Goal: Task Accomplishment & Management: Complete application form

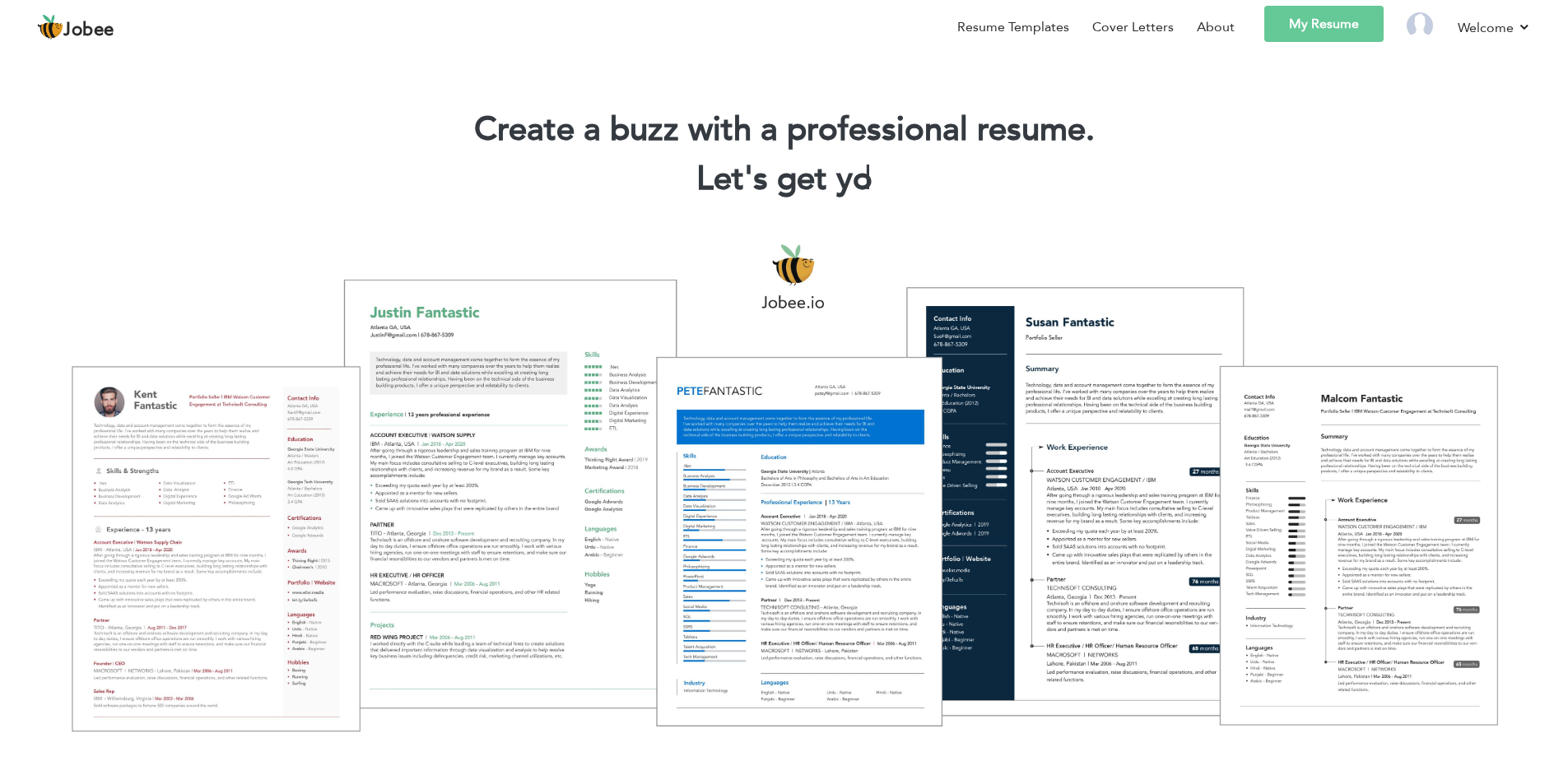
click at [1356, 30] on link "My Resume" at bounding box center [1324, 24] width 119 height 37
drag, startPoint x: 1429, startPoint y: 23, endPoint x: 1446, endPoint y: 23, distance: 17.0
click at [1429, 23] on img at bounding box center [1420, 25] width 26 height 26
click at [1456, 24] on li "Welcome Settings Log off" at bounding box center [1483, 30] width 97 height 48
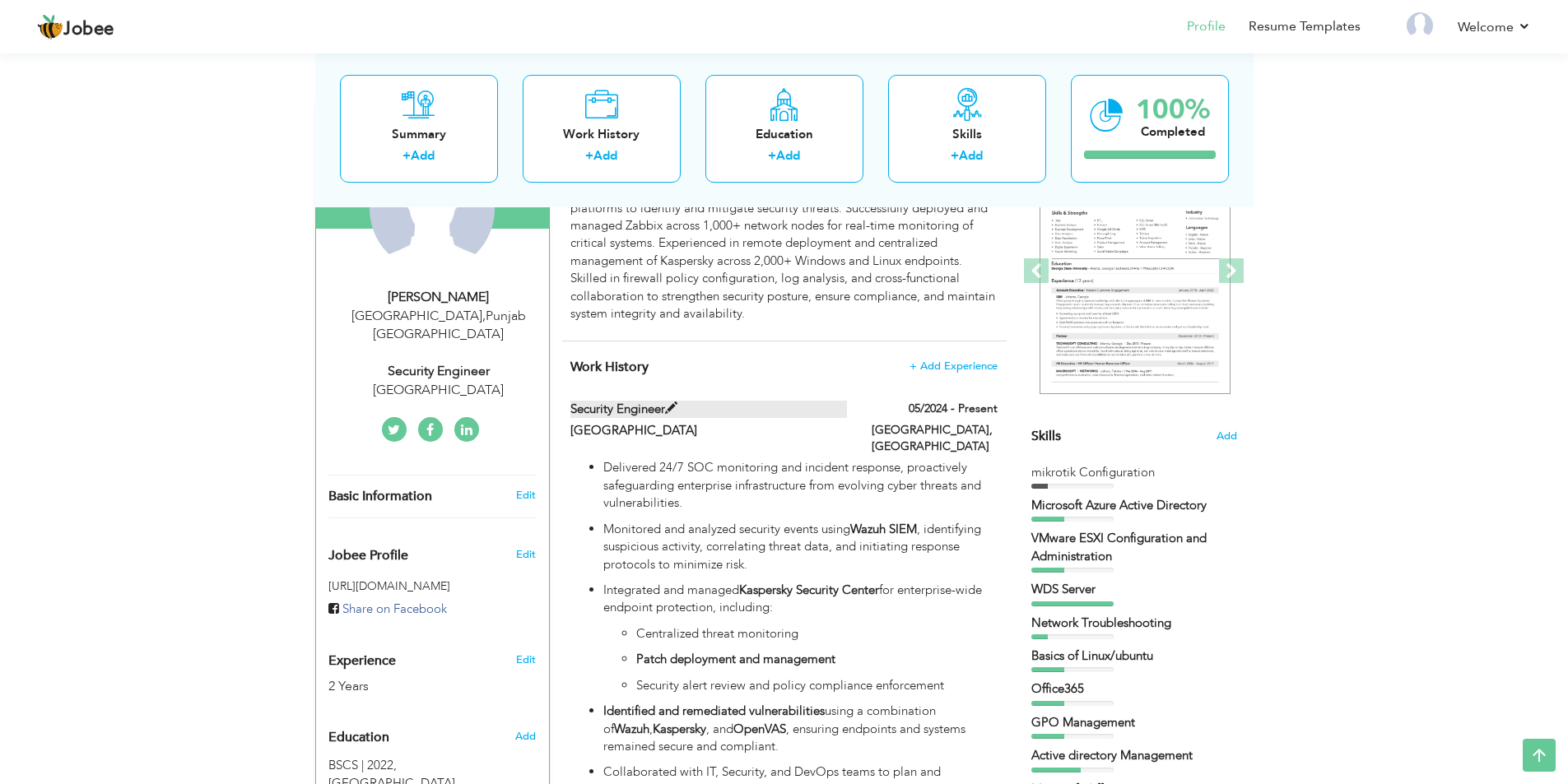
scroll to position [83, 0]
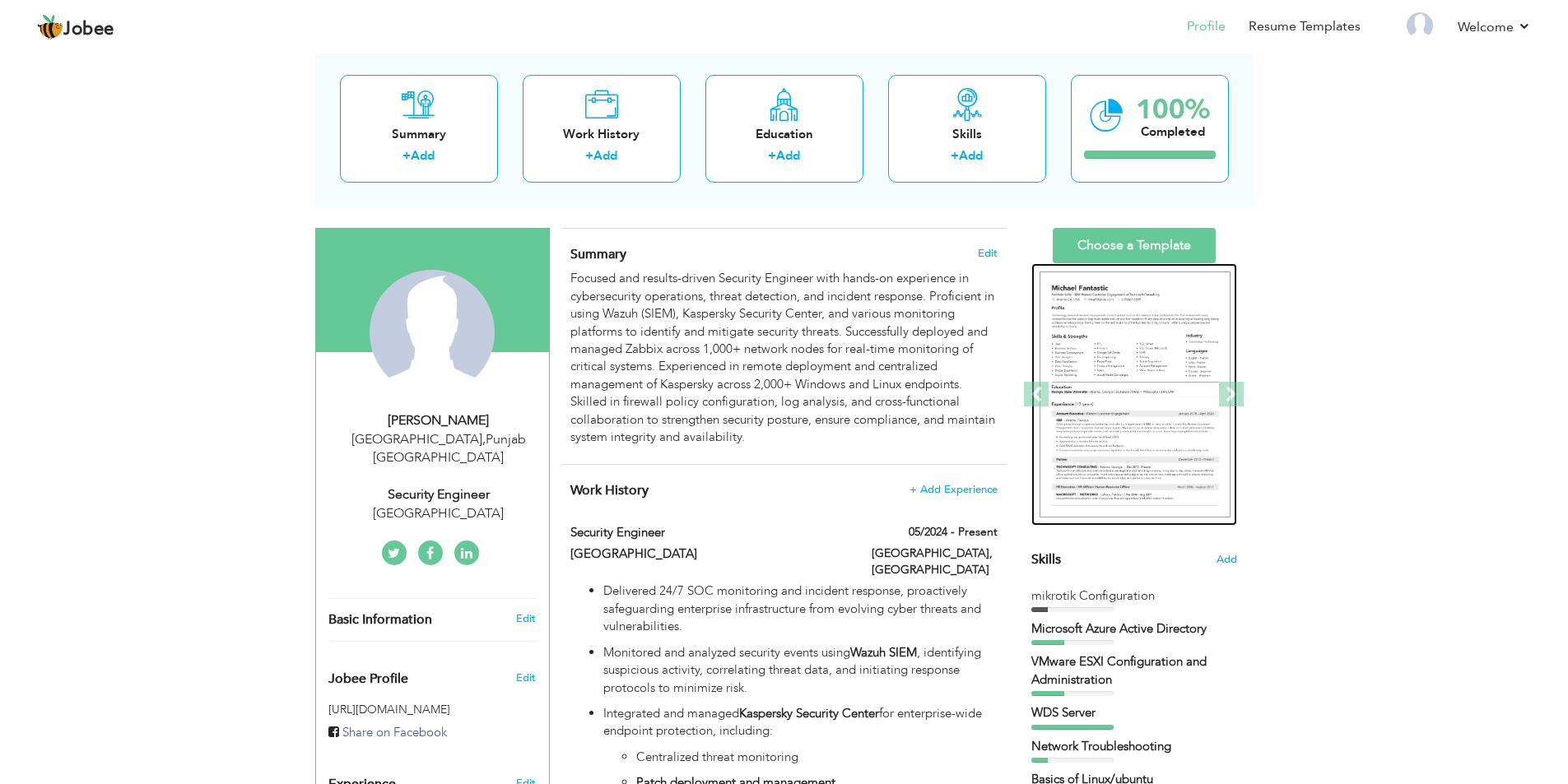
click at [1114, 296] on img at bounding box center [1136, 395] width 191 height 247
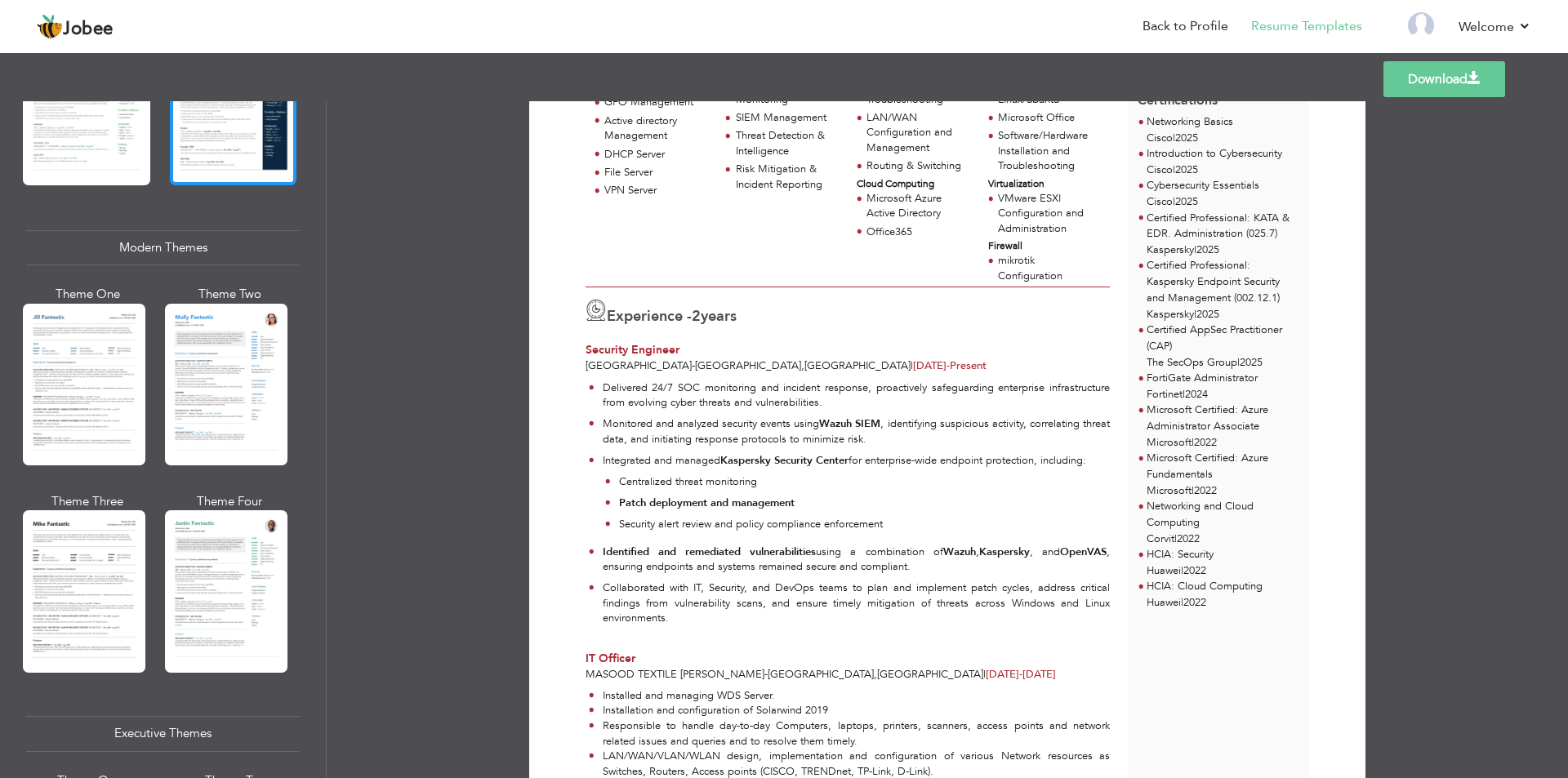
scroll to position [735, 0]
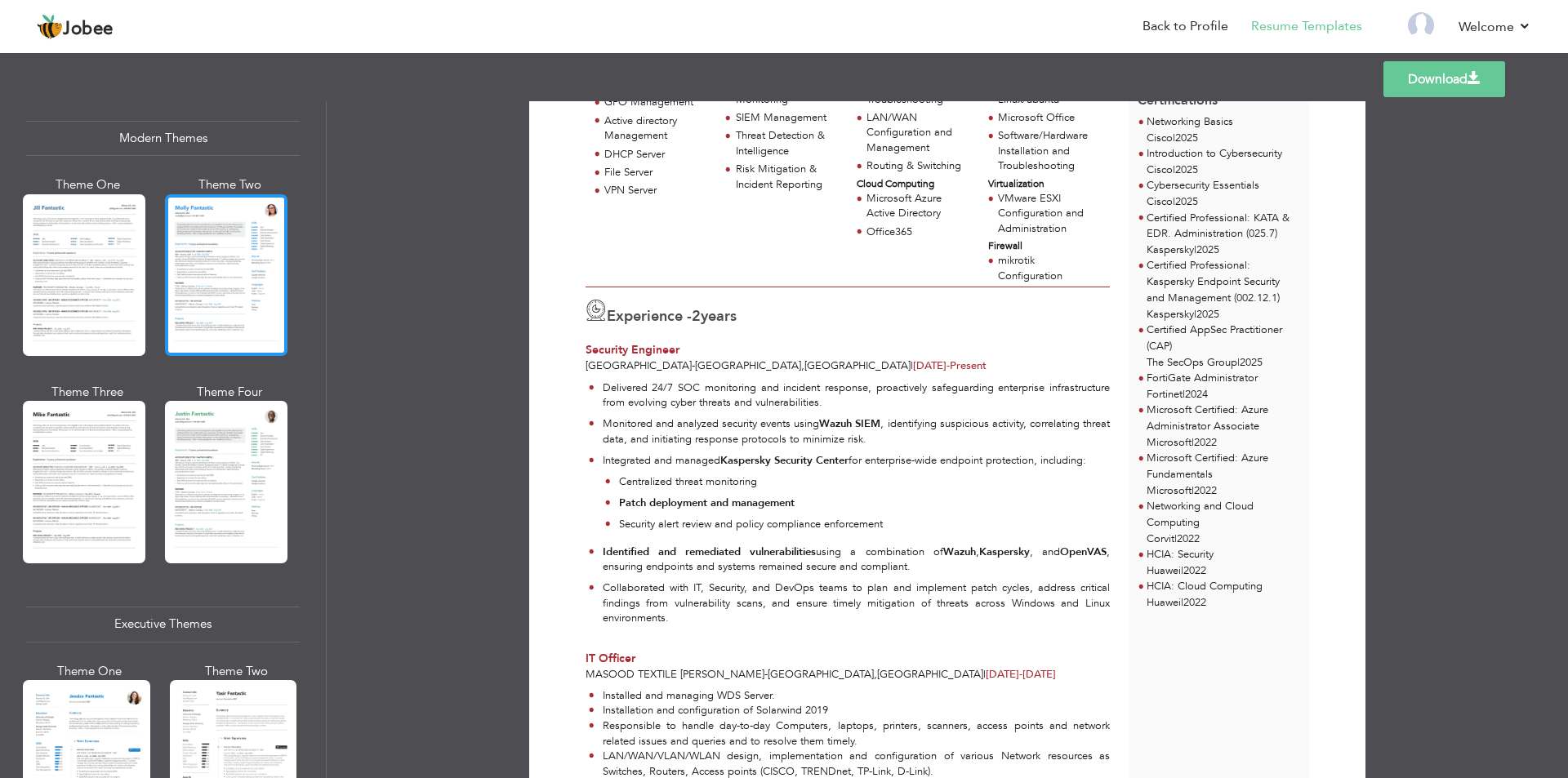
click at [204, 264] on div at bounding box center [226, 274] width 123 height 161
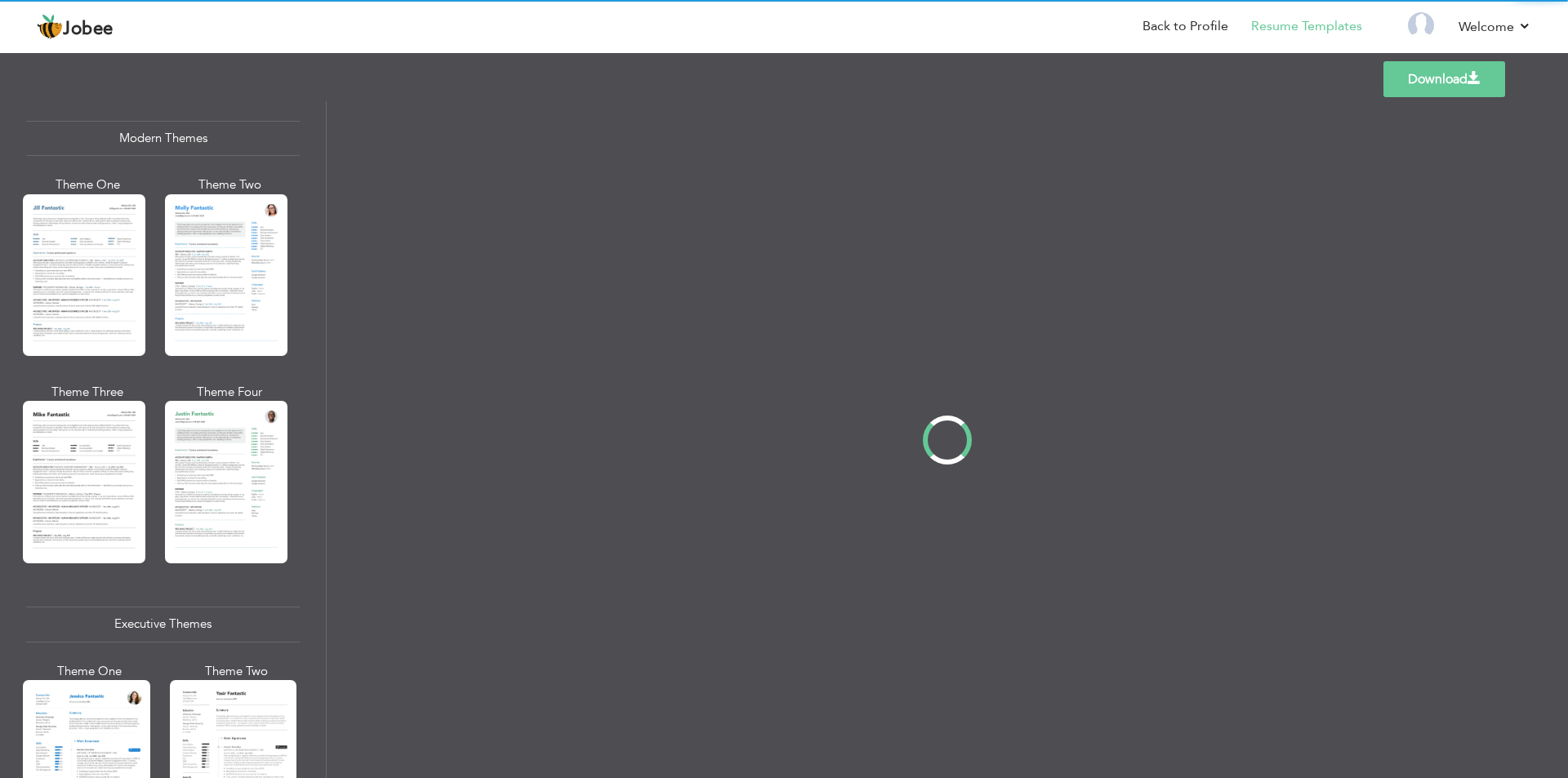
scroll to position [0, 0]
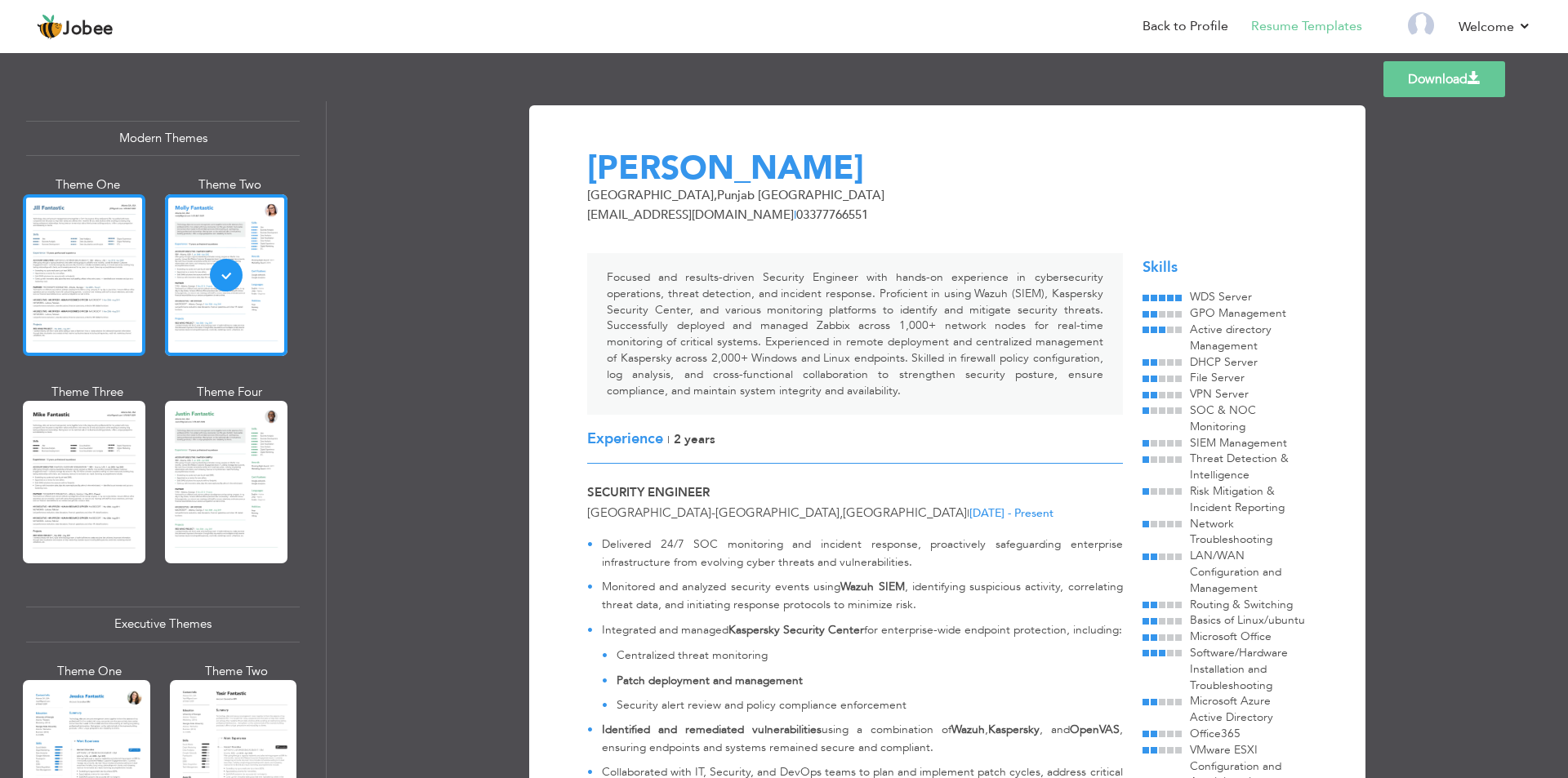
click at [99, 252] on div at bounding box center [85, 274] width 123 height 161
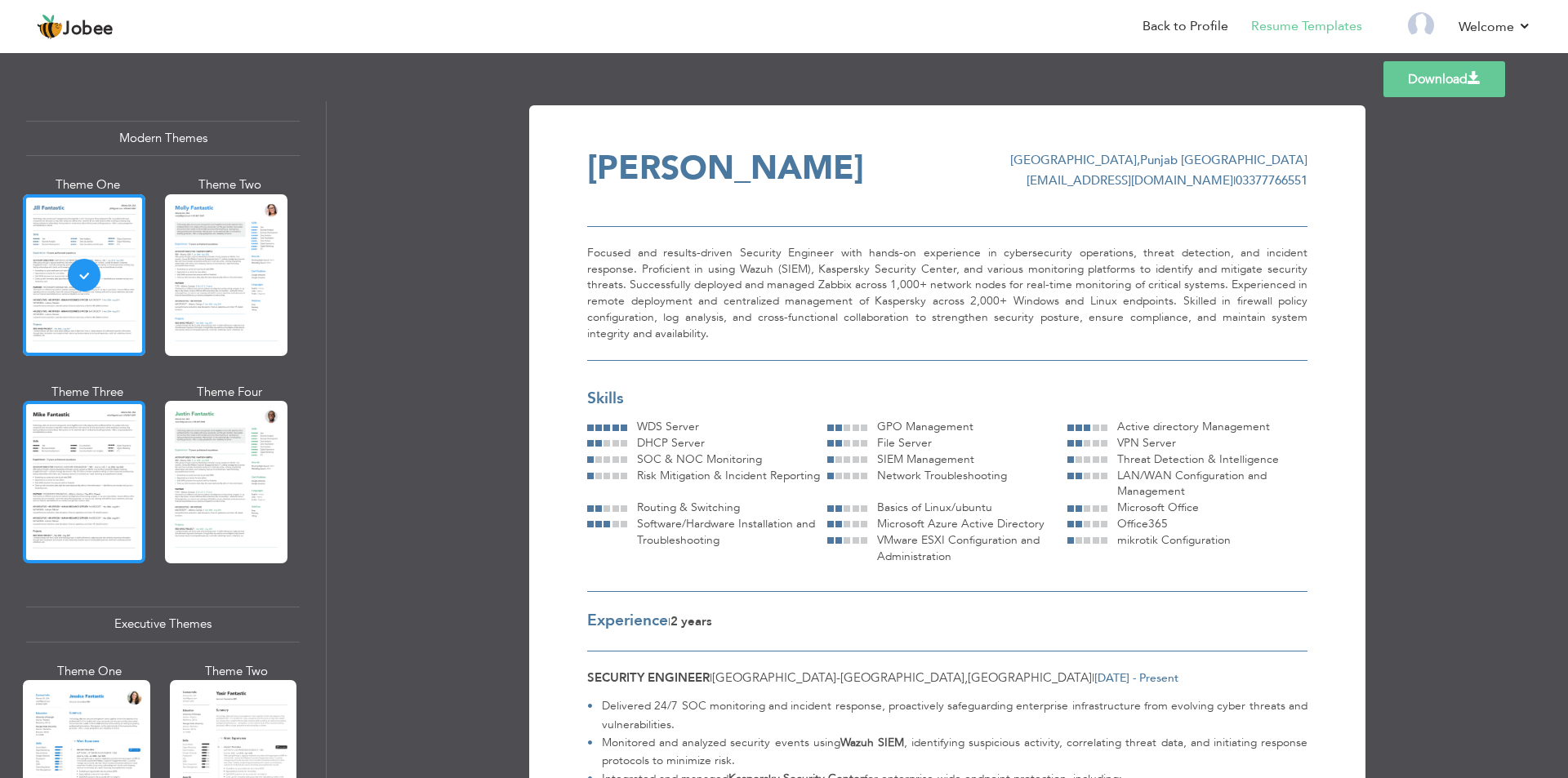
click at [92, 478] on div at bounding box center [85, 481] width 123 height 161
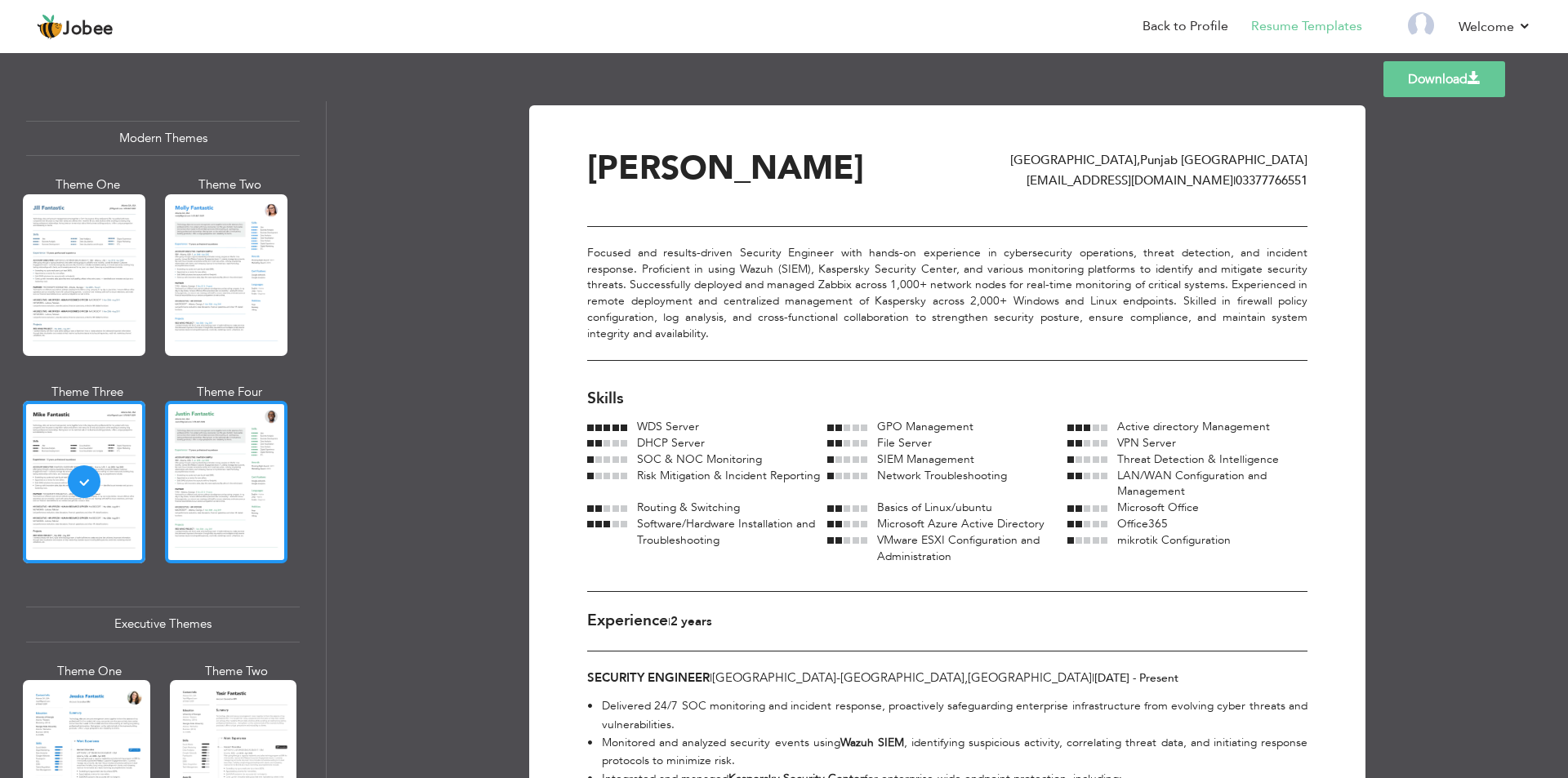
click at [233, 483] on div at bounding box center [226, 481] width 123 height 161
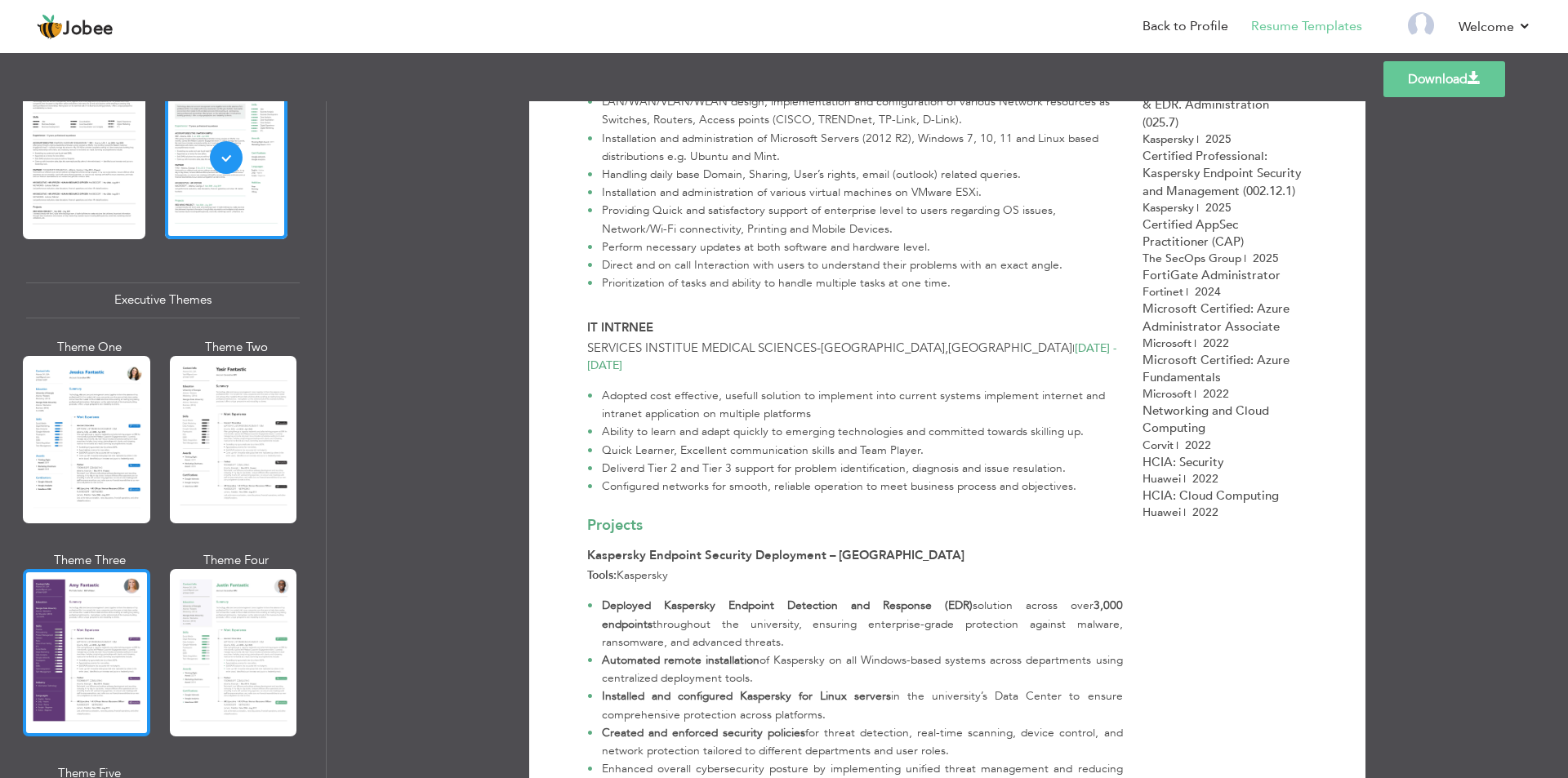
scroll to position [1062, 0]
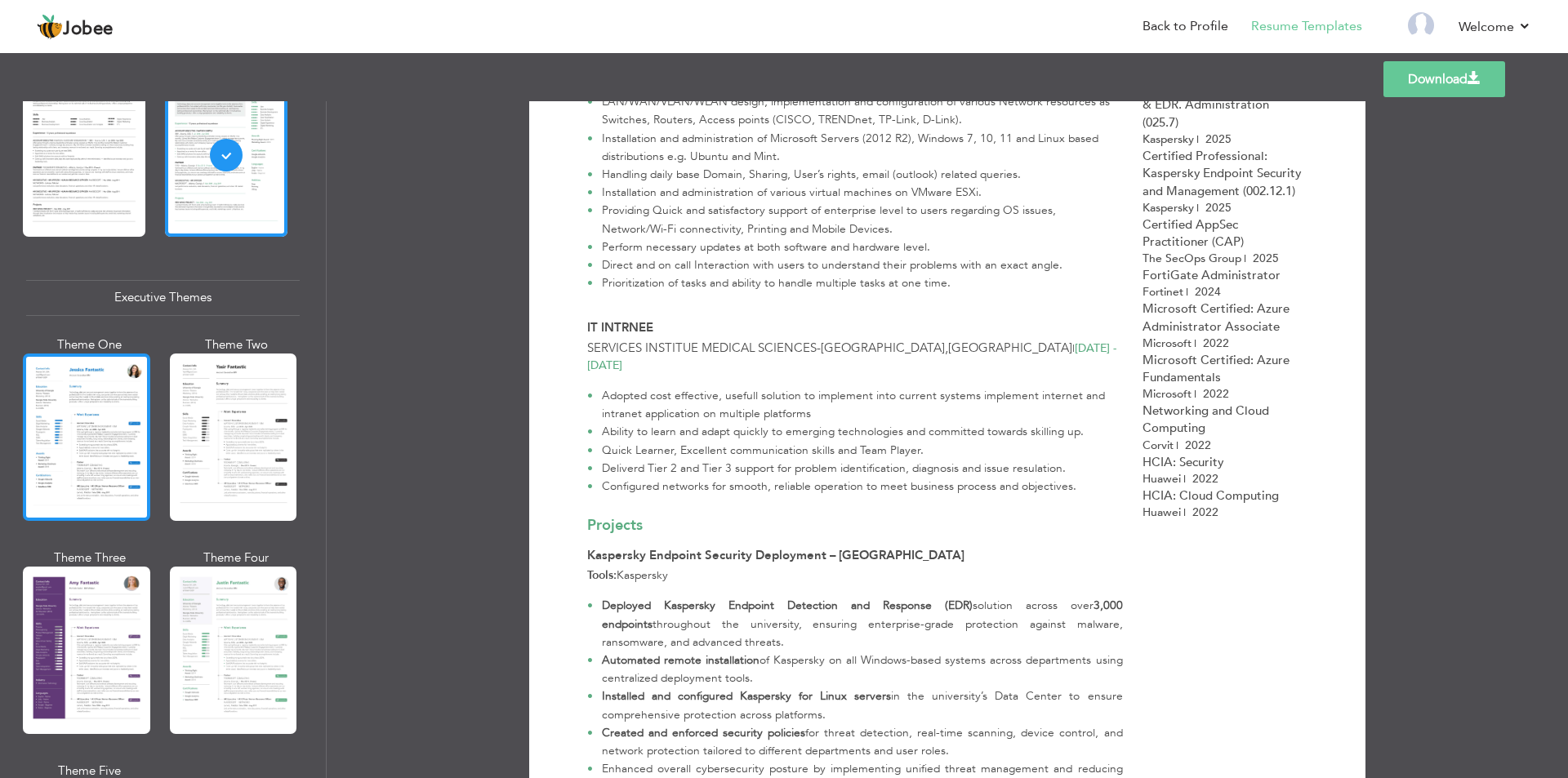
click at [119, 481] on div at bounding box center [87, 437] width 128 height 167
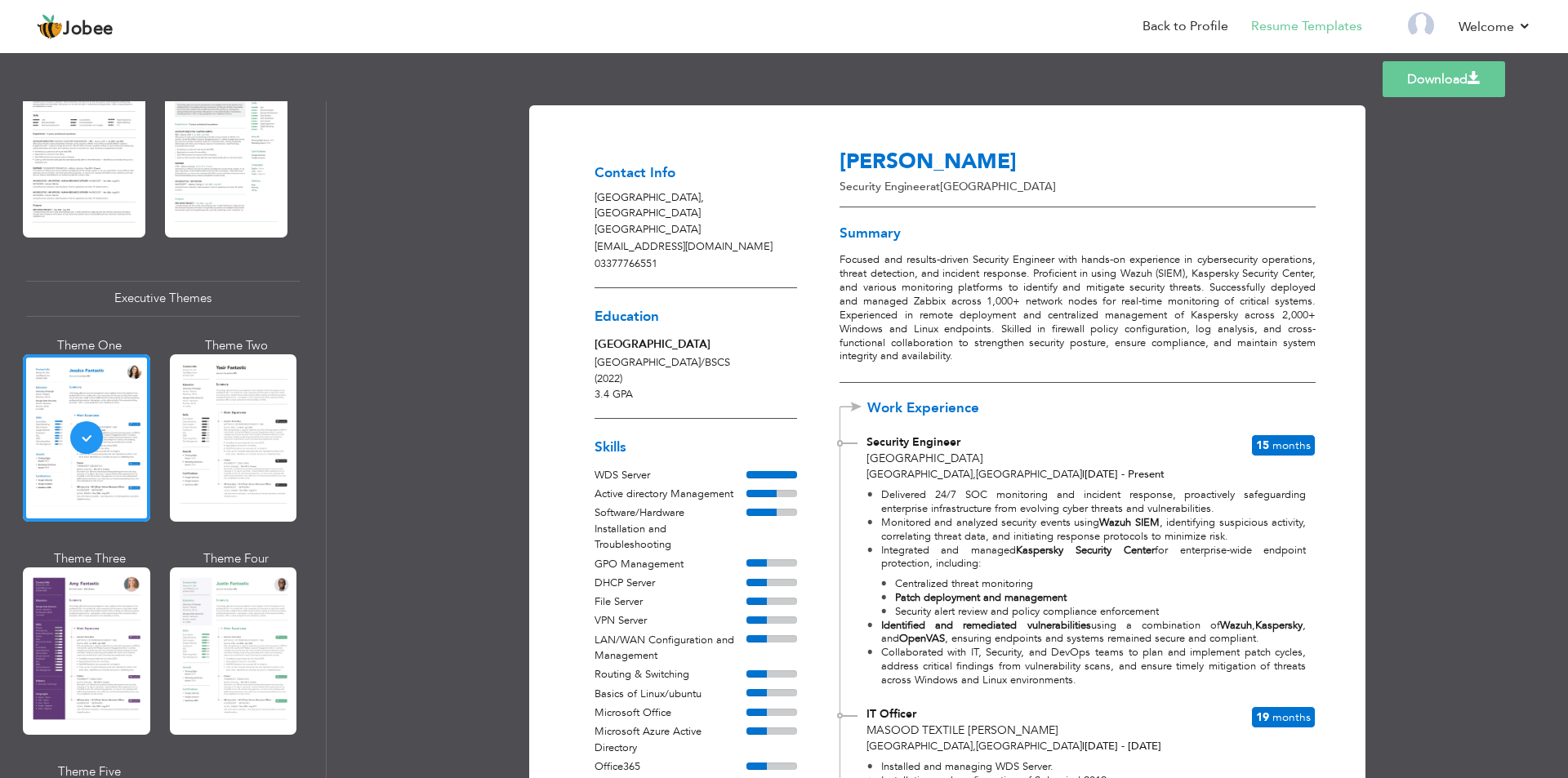
scroll to position [572, 0]
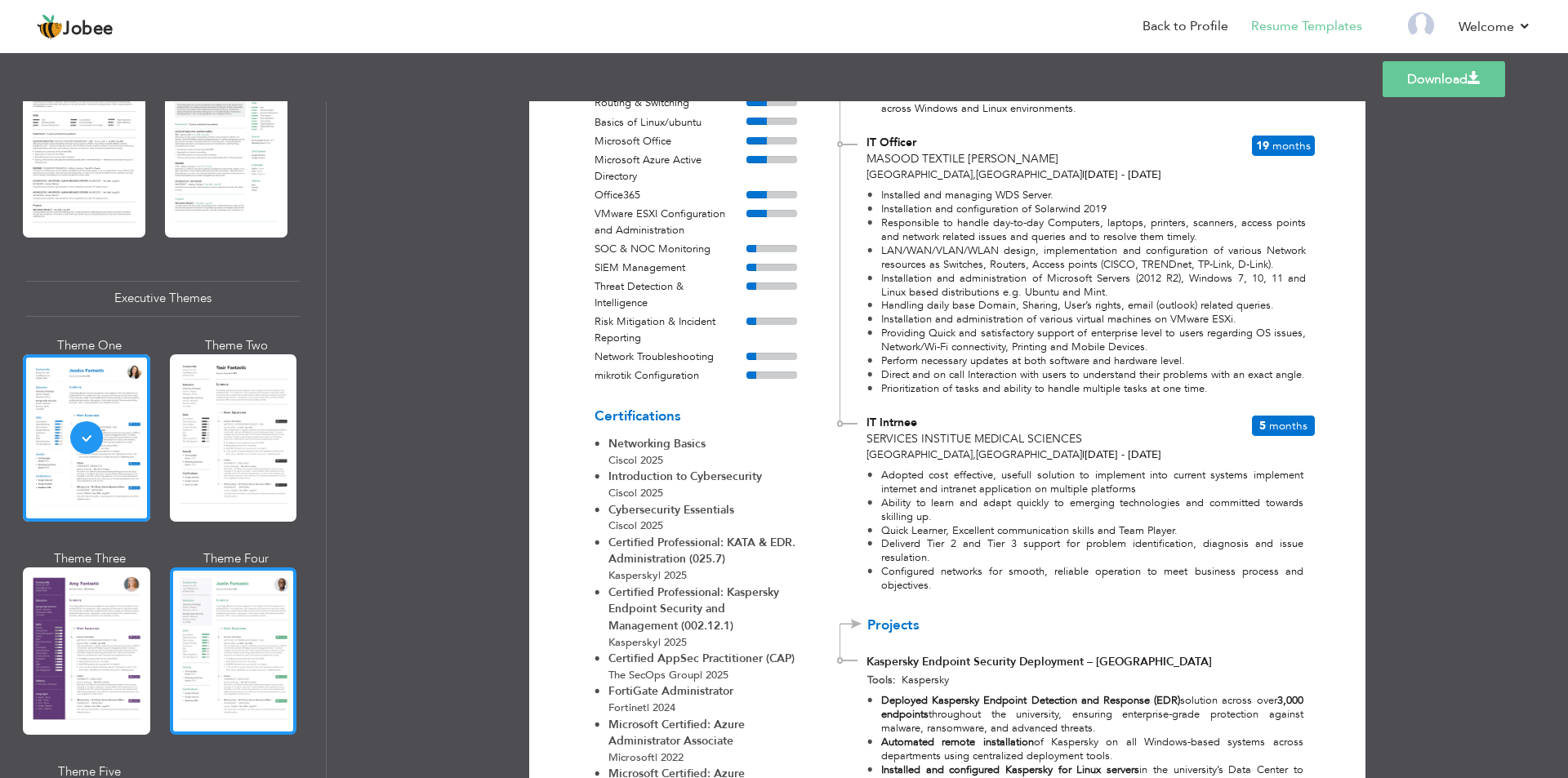
click at [238, 633] on div at bounding box center [234, 651] width 128 height 167
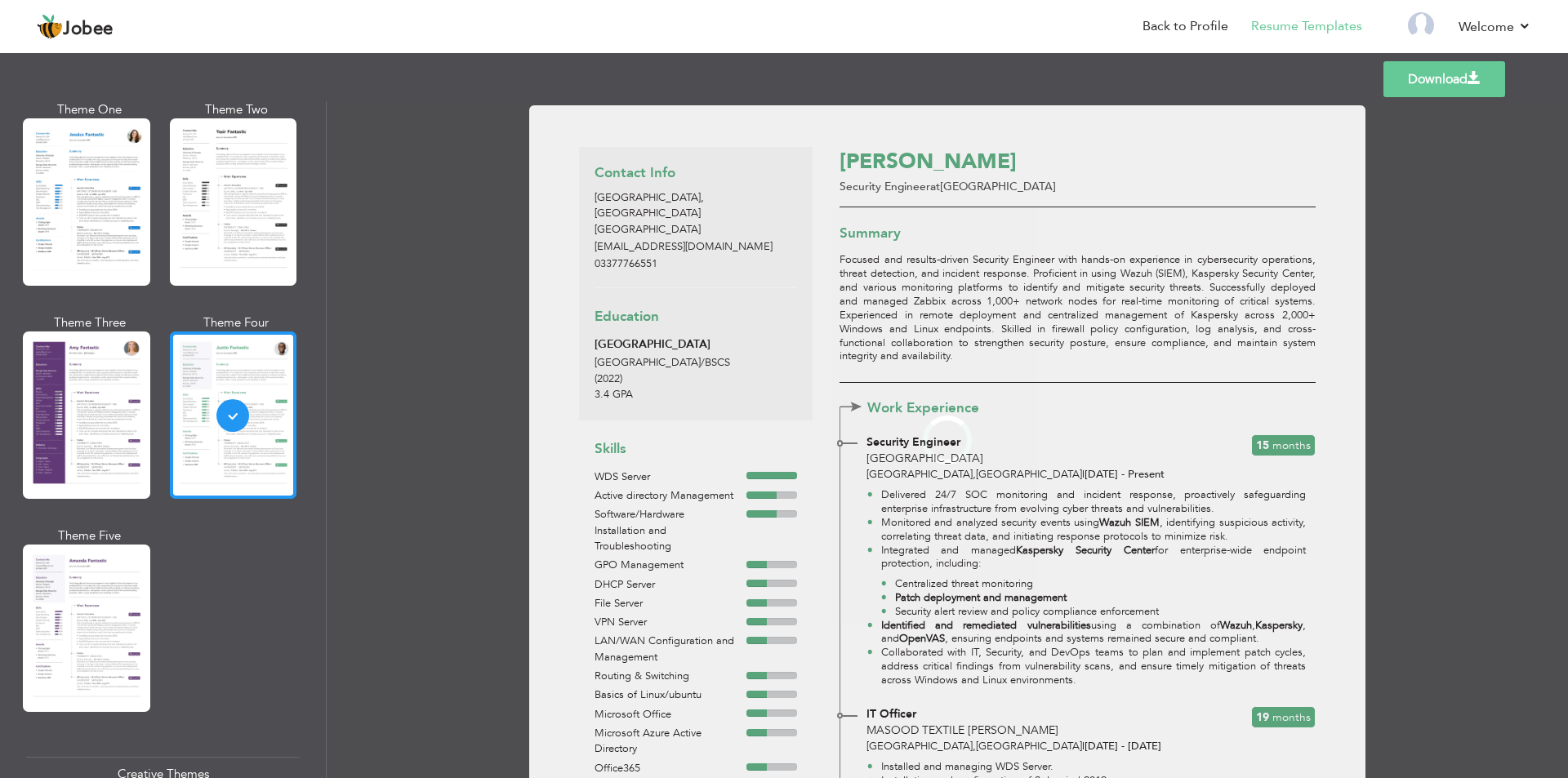
scroll to position [1307, 0]
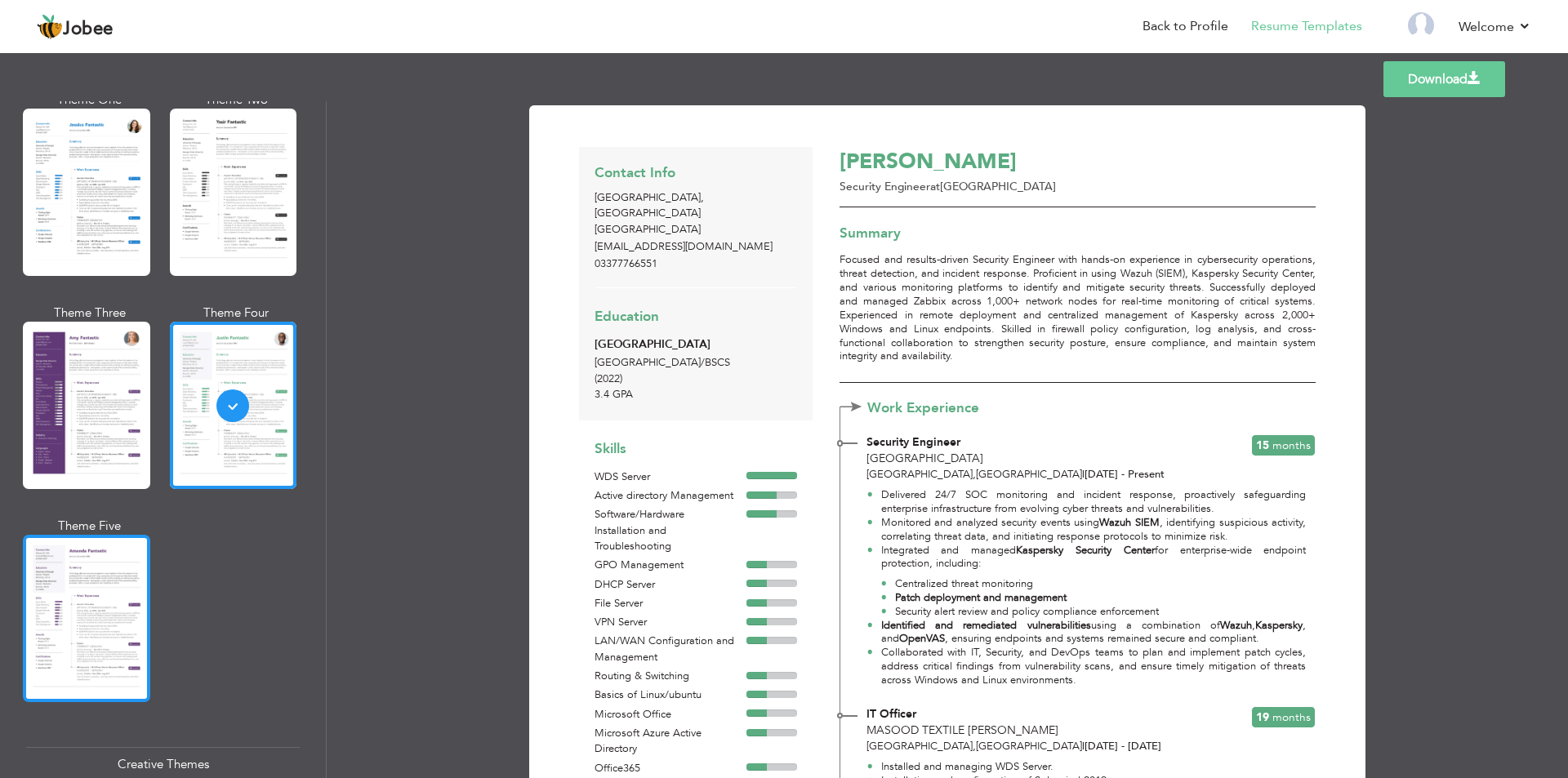
click at [95, 592] on div at bounding box center [87, 618] width 128 height 167
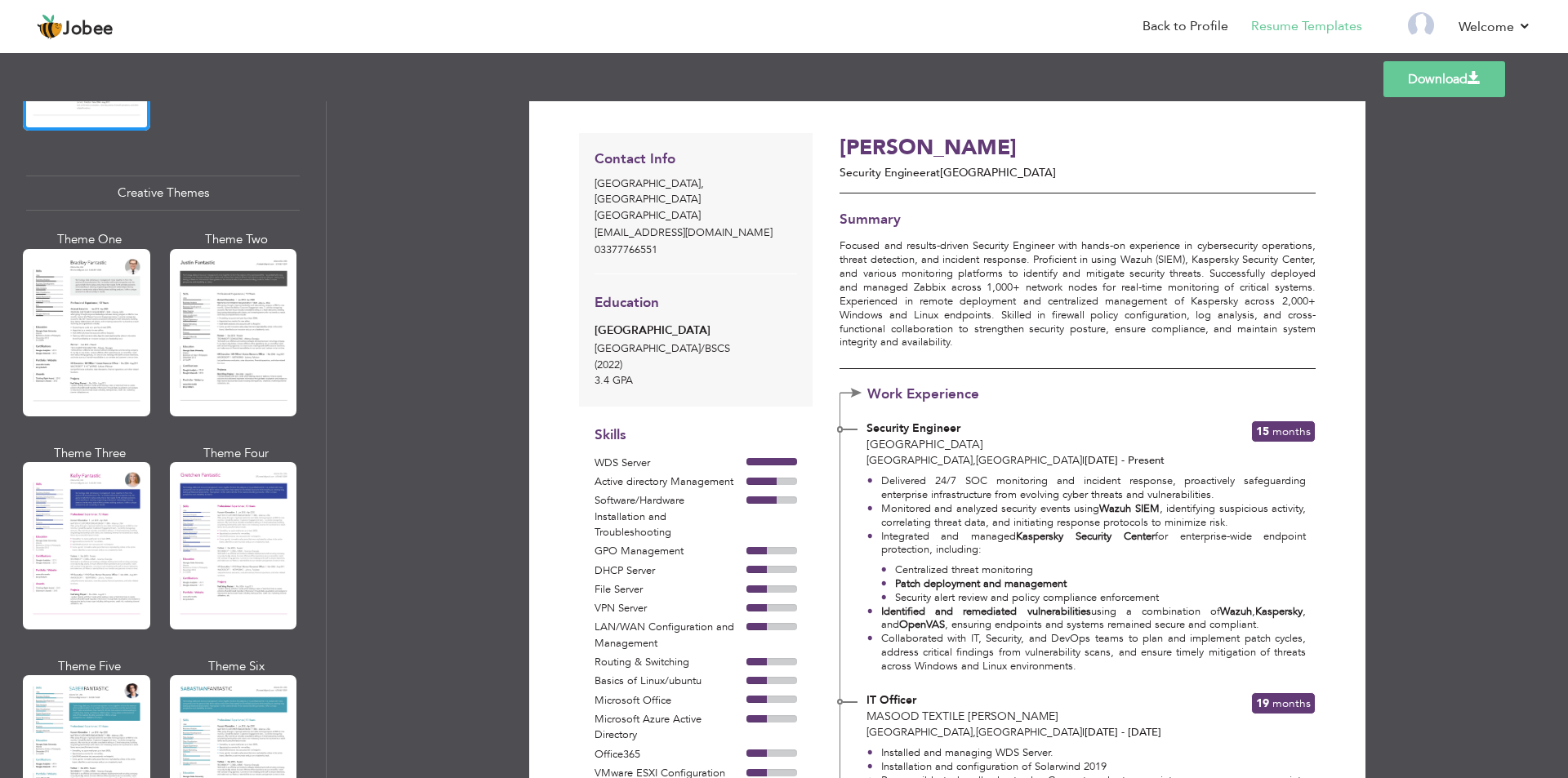
scroll to position [0, 0]
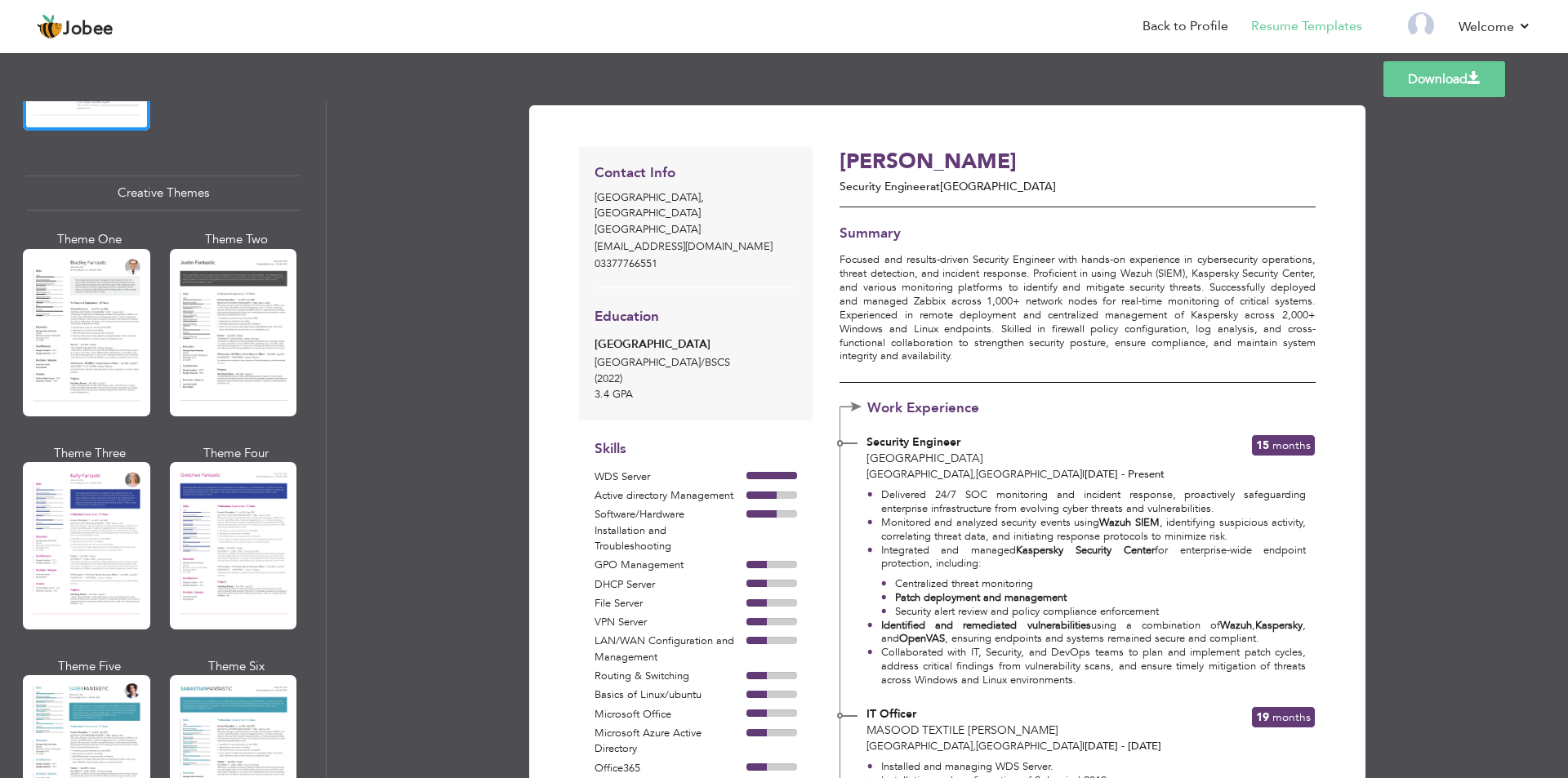
click at [1082, 480] on span "| May 2024 - Present" at bounding box center [1124, 474] width 83 height 15
click at [1197, 477] on div "Security Engineer University of Lahore Lahore , Pakistan | May 2024 - Present" at bounding box center [1040, 459] width 356 height 48
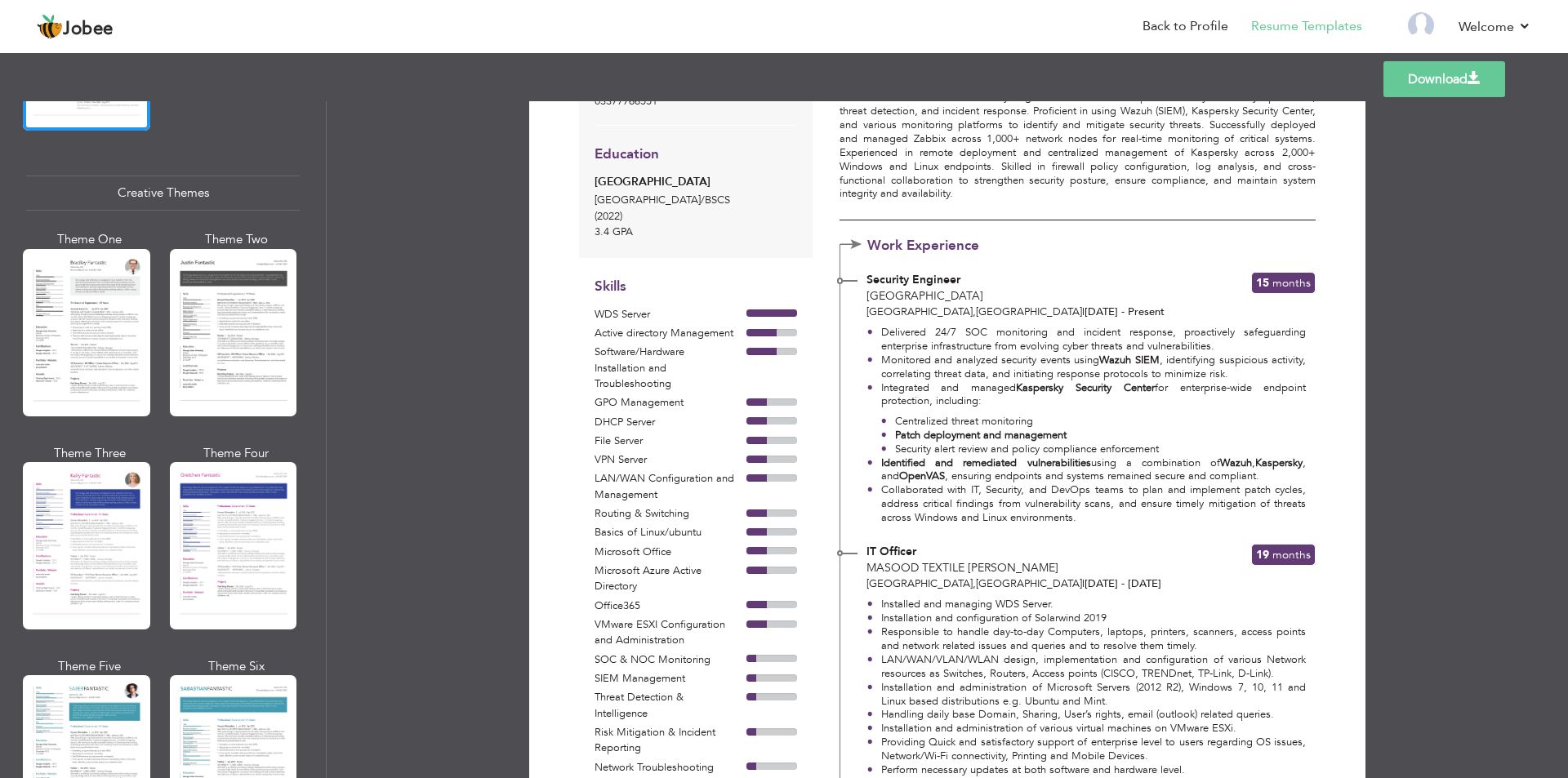
scroll to position [163, 0]
click at [1149, 265] on div "Work Experience Security Engineer University of Lahore Lahore , Pakistan | May …" at bounding box center [1077, 386] width 475 height 287
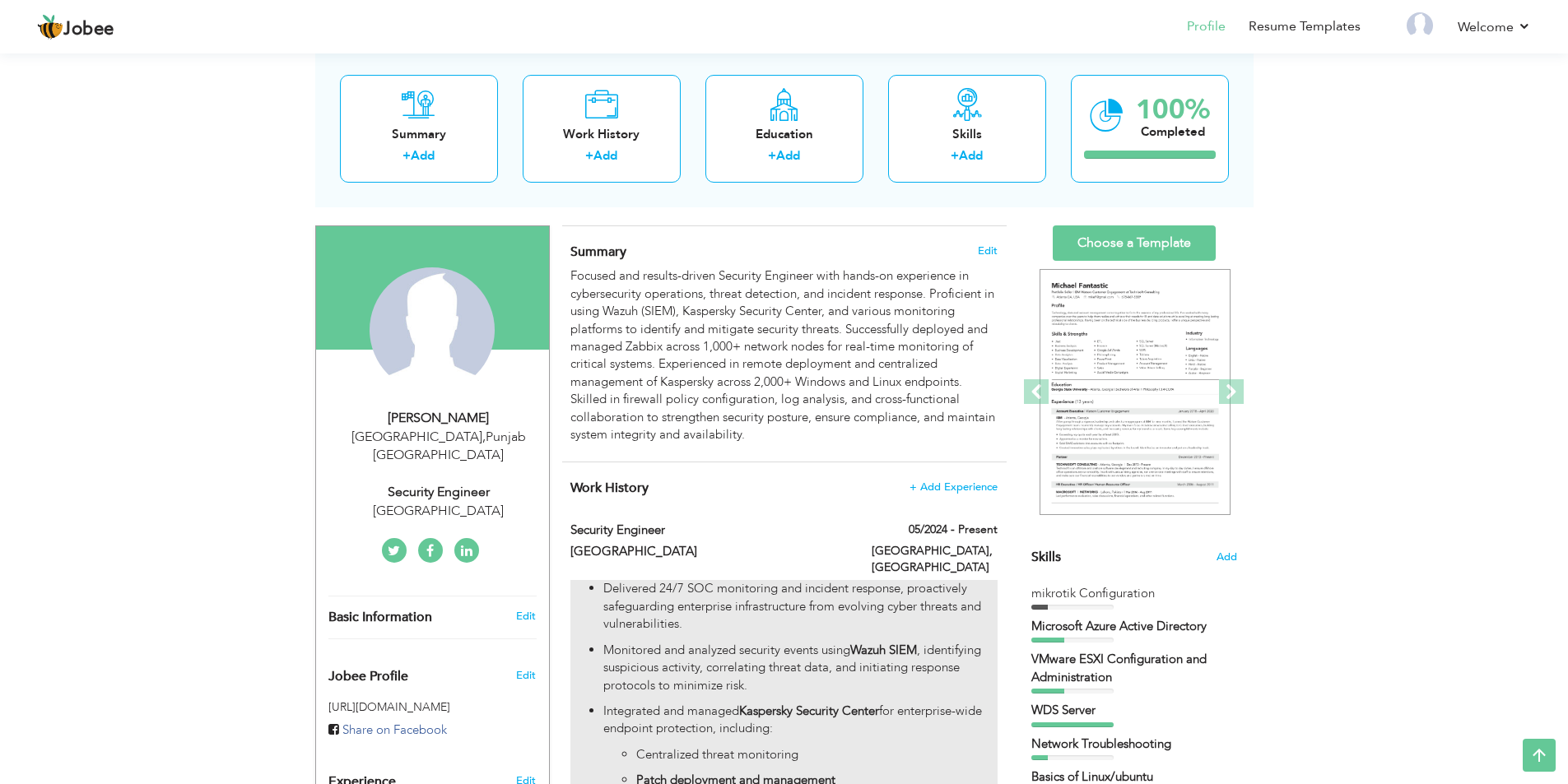
click at [898, 641] on strong "Wazuh SIEM" at bounding box center [884, 649] width 67 height 17
type input "Security Engineer"
type input "[GEOGRAPHIC_DATA]"
type input "05/2024"
type input "[GEOGRAPHIC_DATA]"
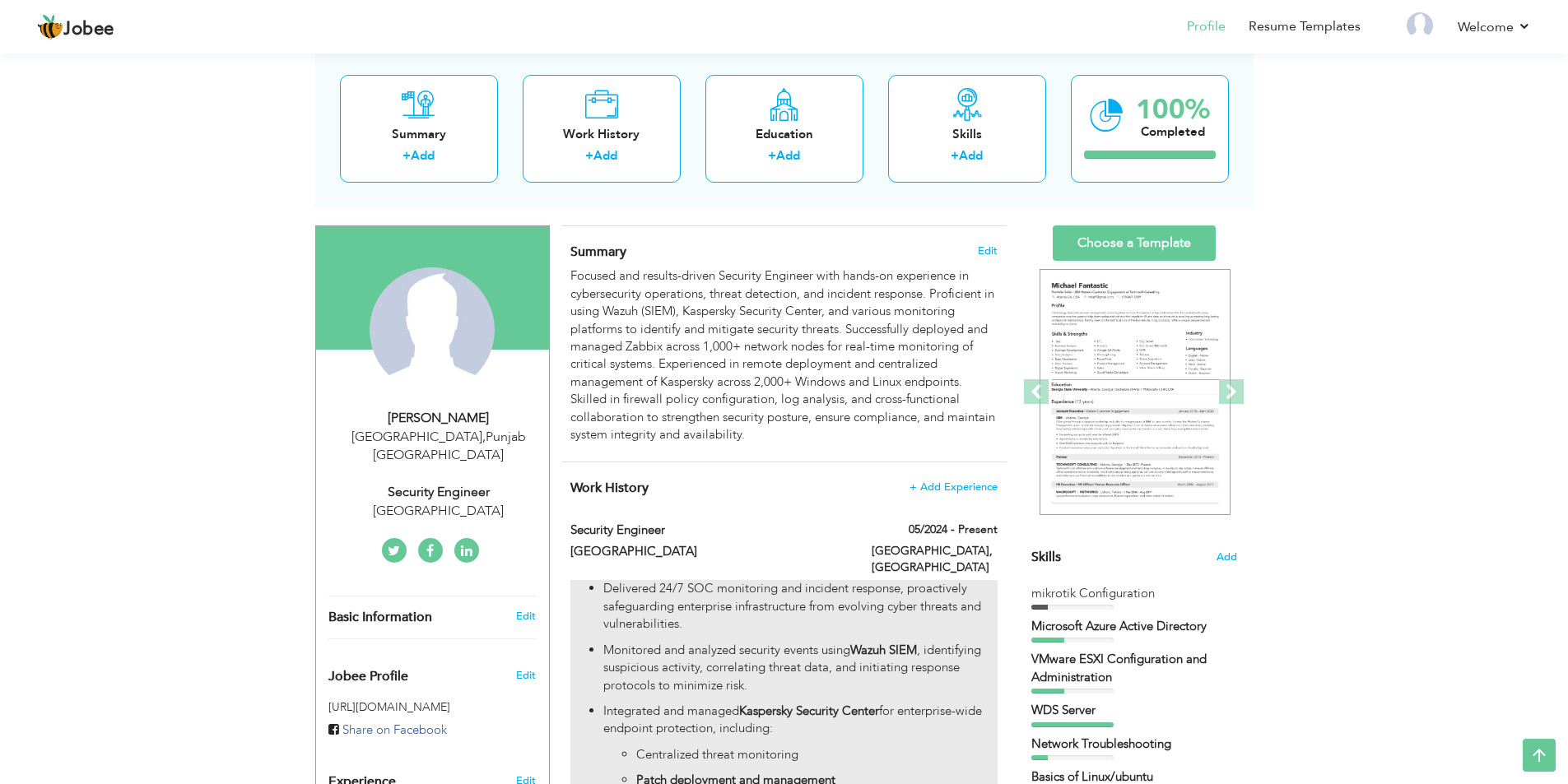
type input "[GEOGRAPHIC_DATA]"
checkbox input "true"
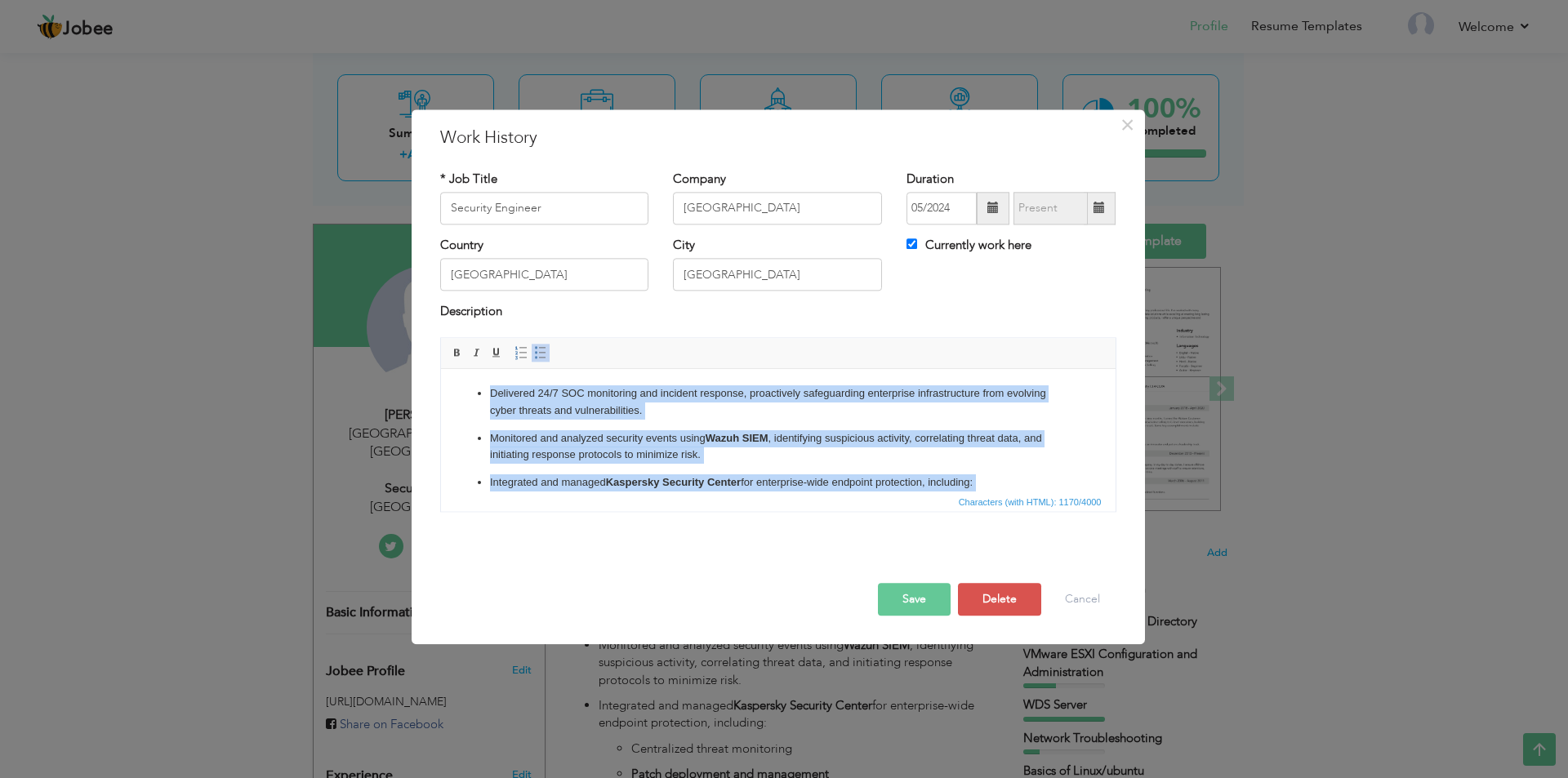
scroll to position [189, 0]
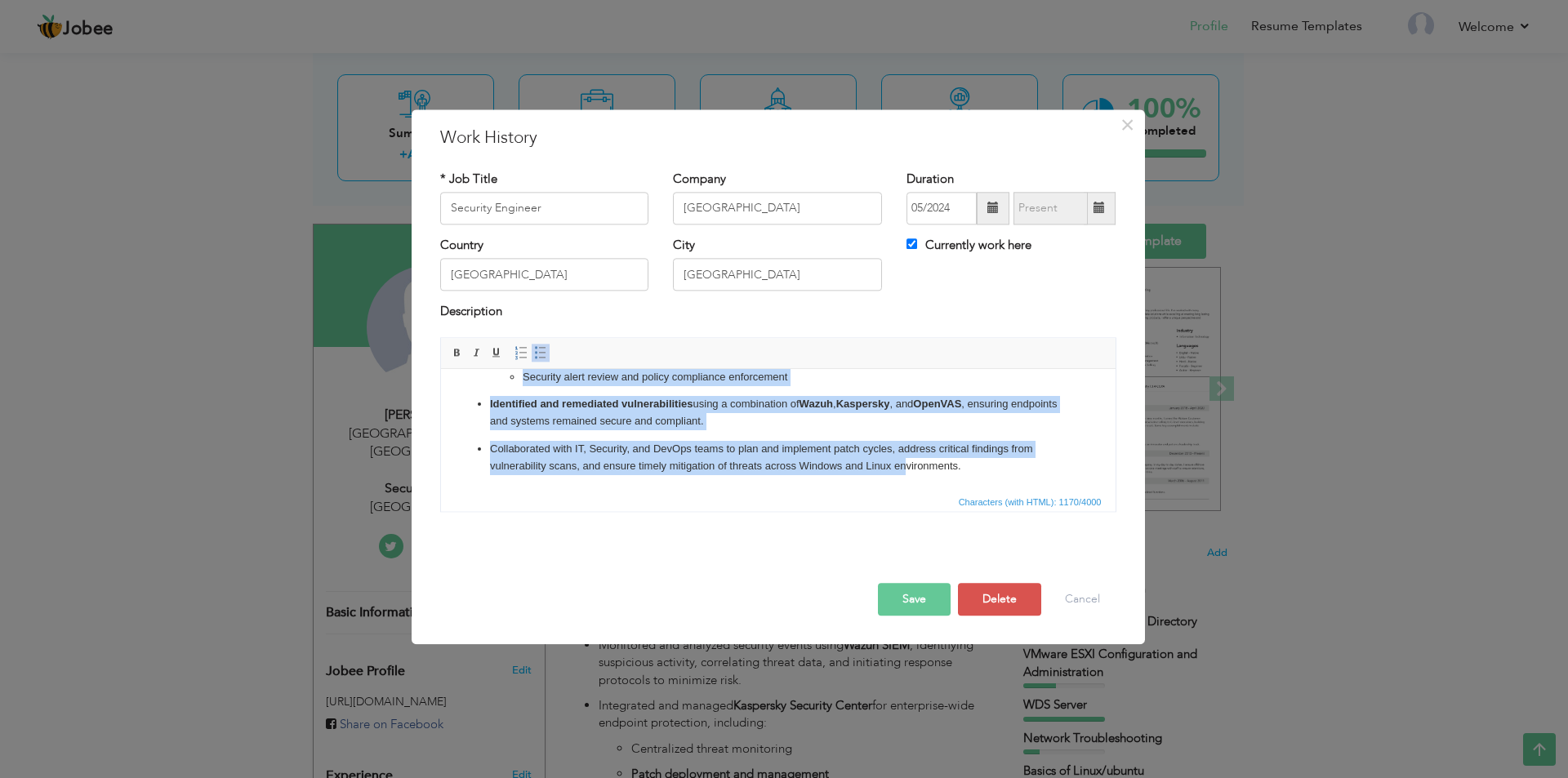
drag, startPoint x: 460, startPoint y: 392, endPoint x: 904, endPoint y: 597, distance: 489.0
click at [904, 492] on html "Delivered 24/7 SOC monitoring and incident response, proactively safeguarding e…" at bounding box center [778, 336] width 675 height 311
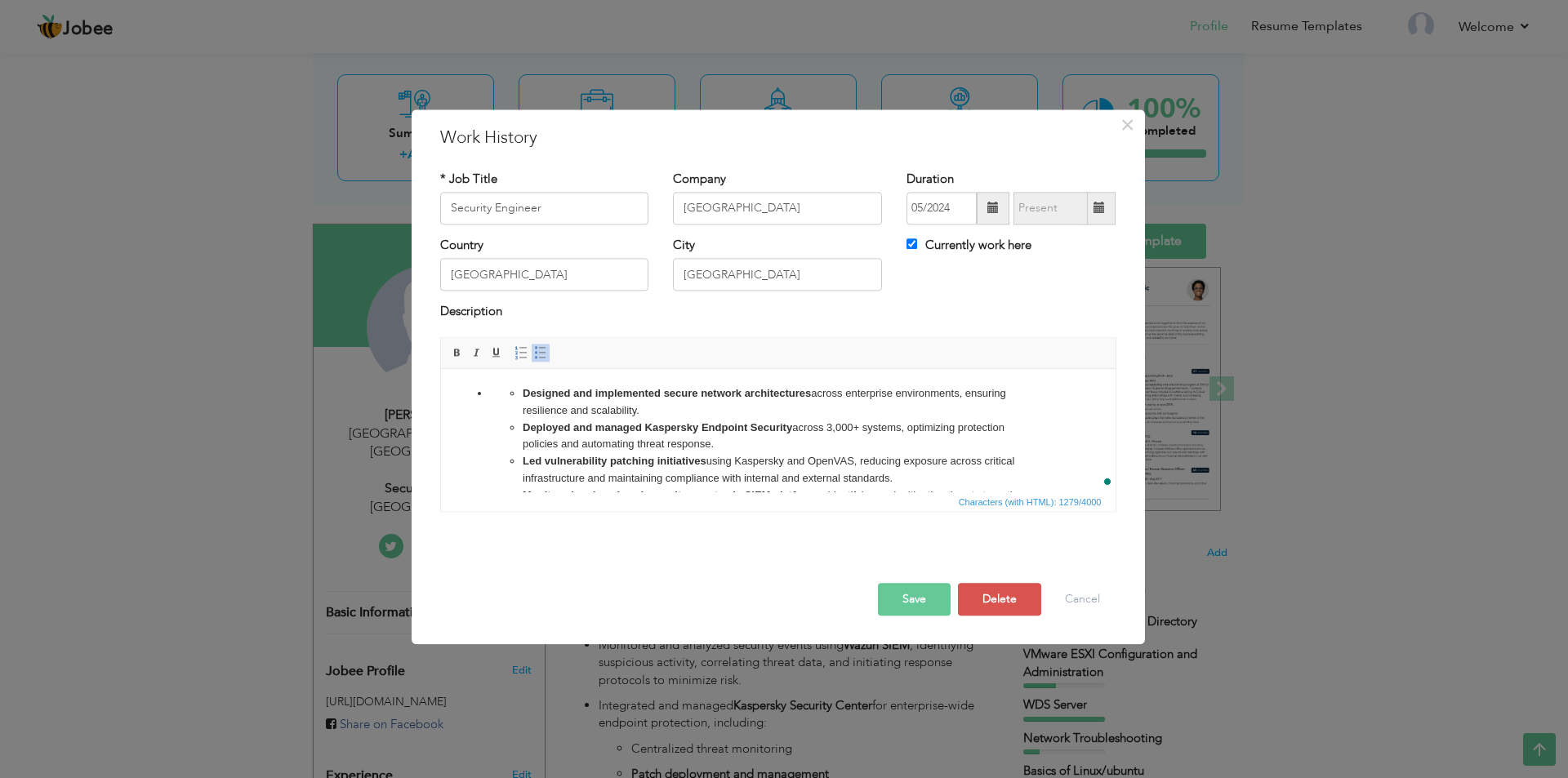
scroll to position [0, 0]
click at [540, 355] on span at bounding box center [540, 352] width 13 height 13
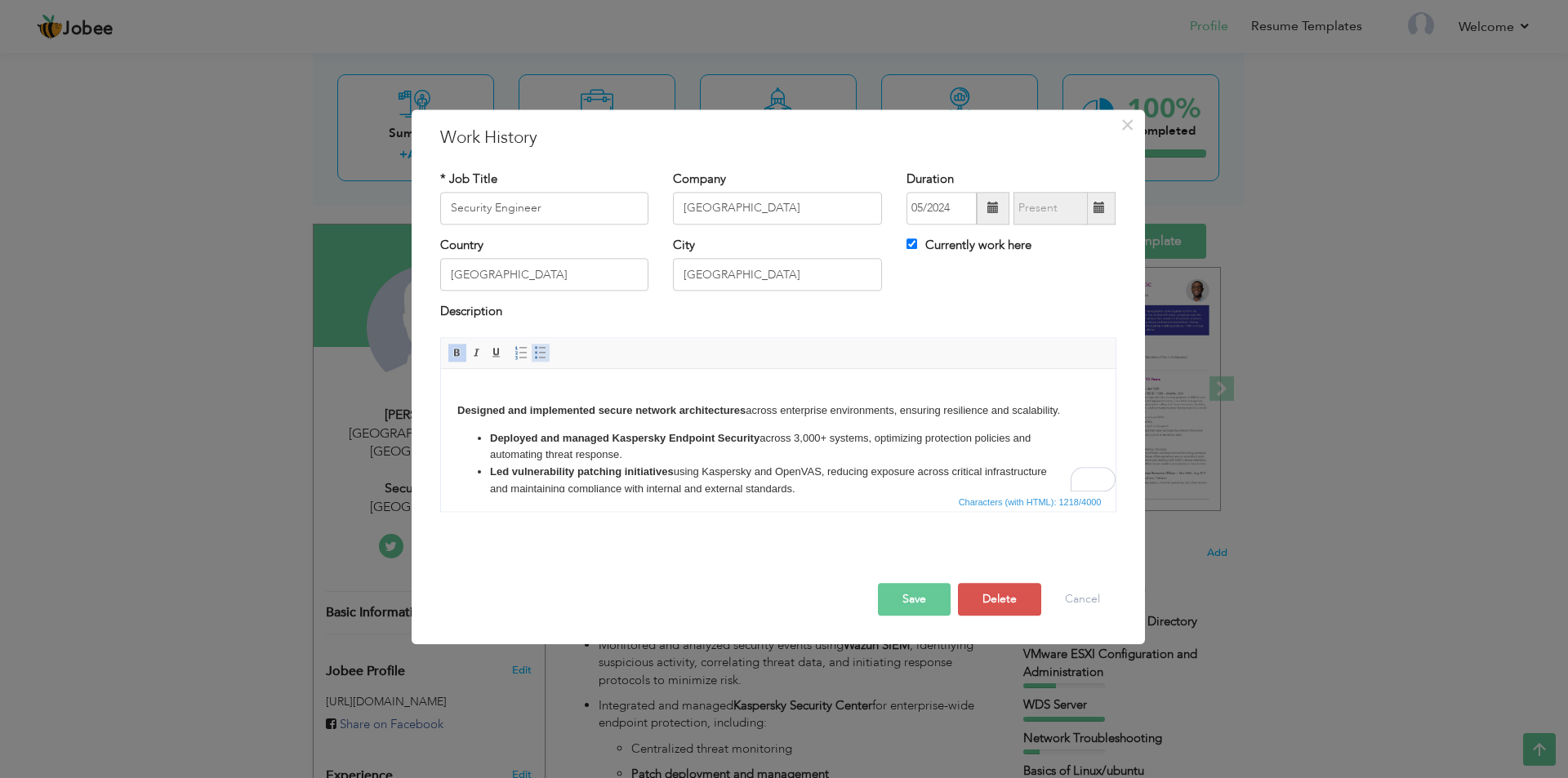
click at [541, 354] on span at bounding box center [540, 352] width 13 height 13
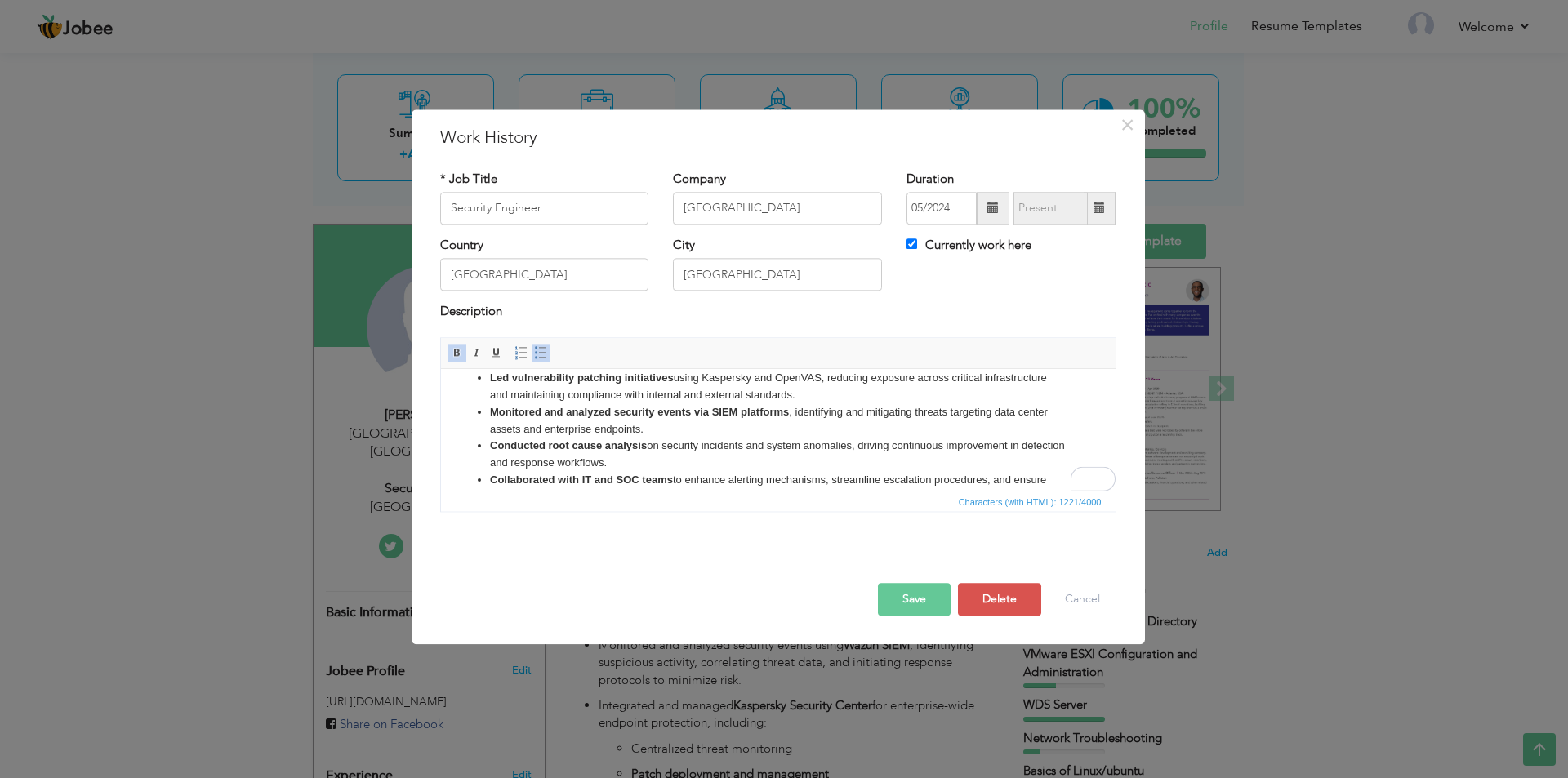
scroll to position [147, 0]
click at [928, 589] on button "Save" at bounding box center [915, 599] width 72 height 33
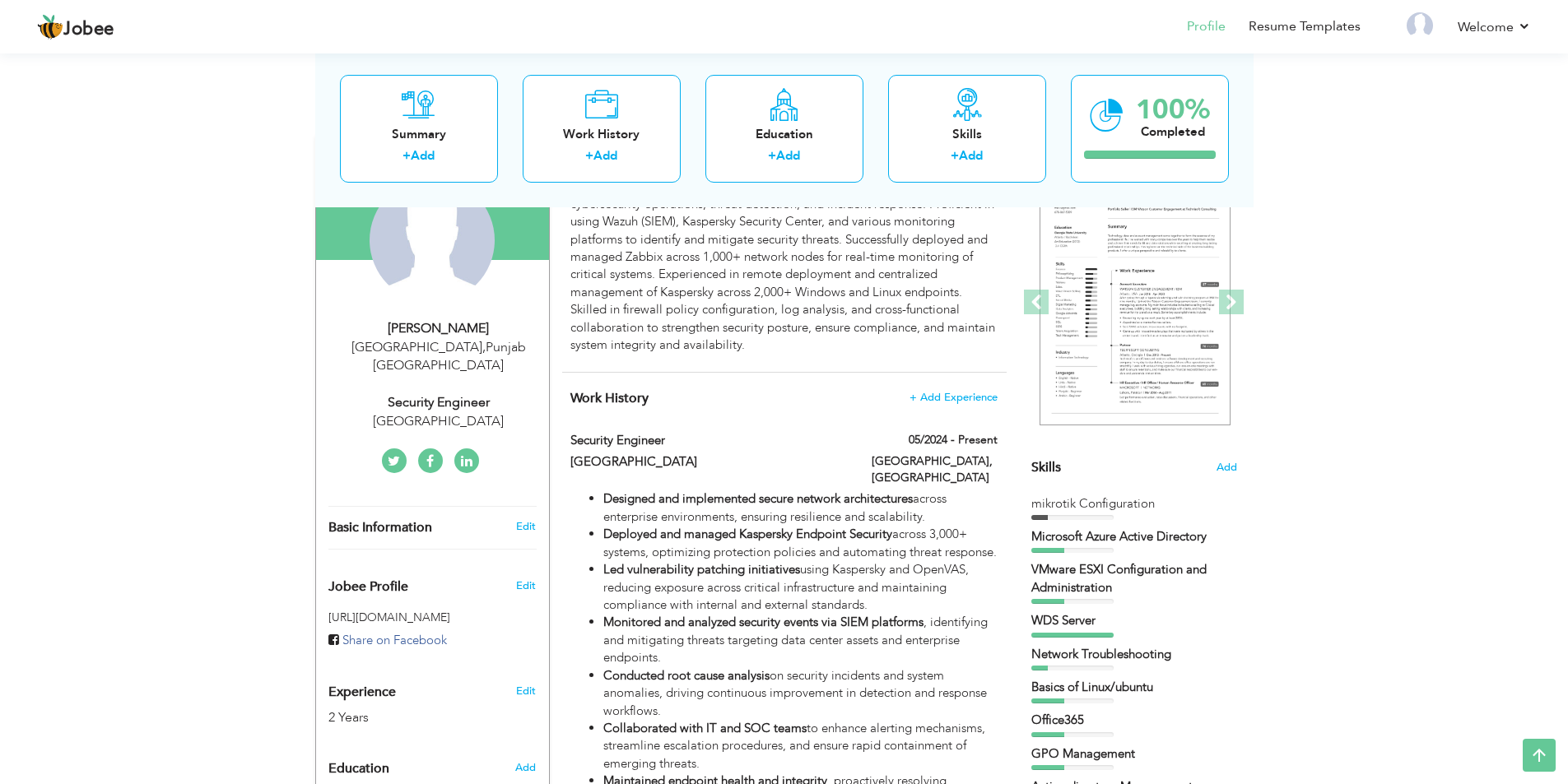
scroll to position [167, 0]
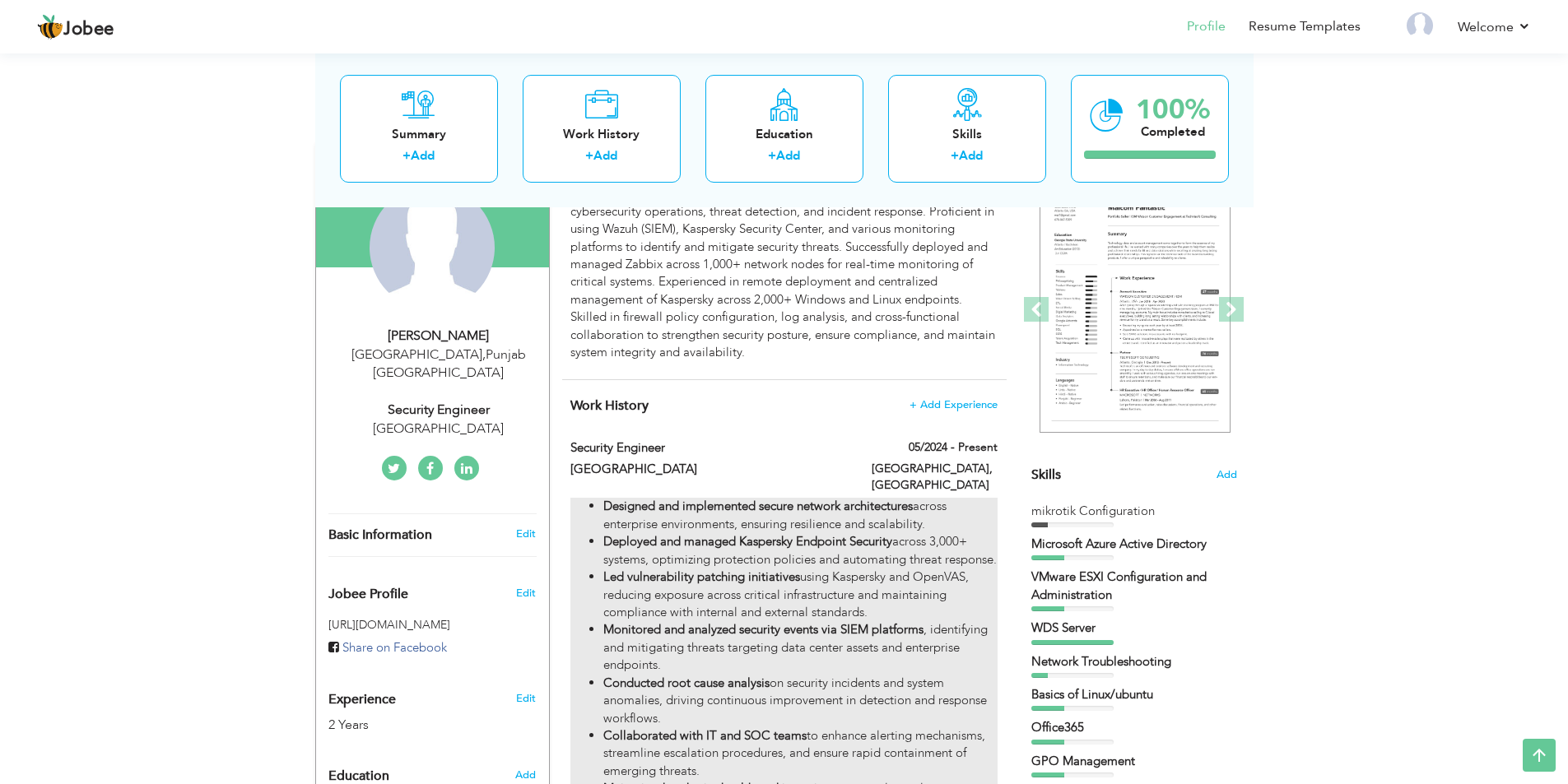
click at [929, 533] on li "Deployed and managed Kaspersky Endpoint Security across 3,000+ systems, optimiz…" at bounding box center [800, 550] width 393 height 36
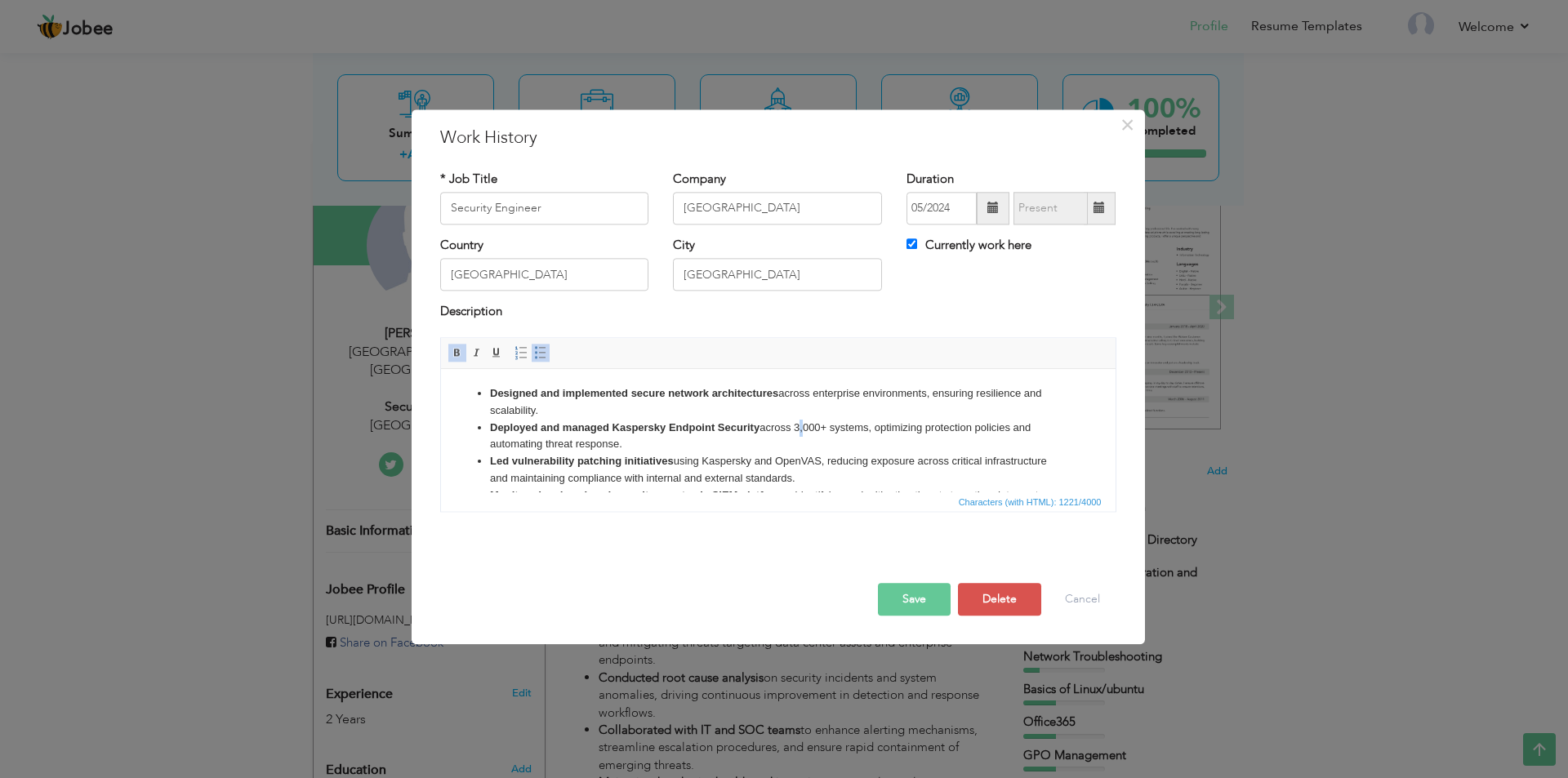
click at [801, 424] on li "Deployed and managed Kaspersky Endpoint Security across 3,000+ systems, optimiz…" at bounding box center [778, 437] width 576 height 35
click at [919, 599] on button "Save" at bounding box center [915, 599] width 72 height 33
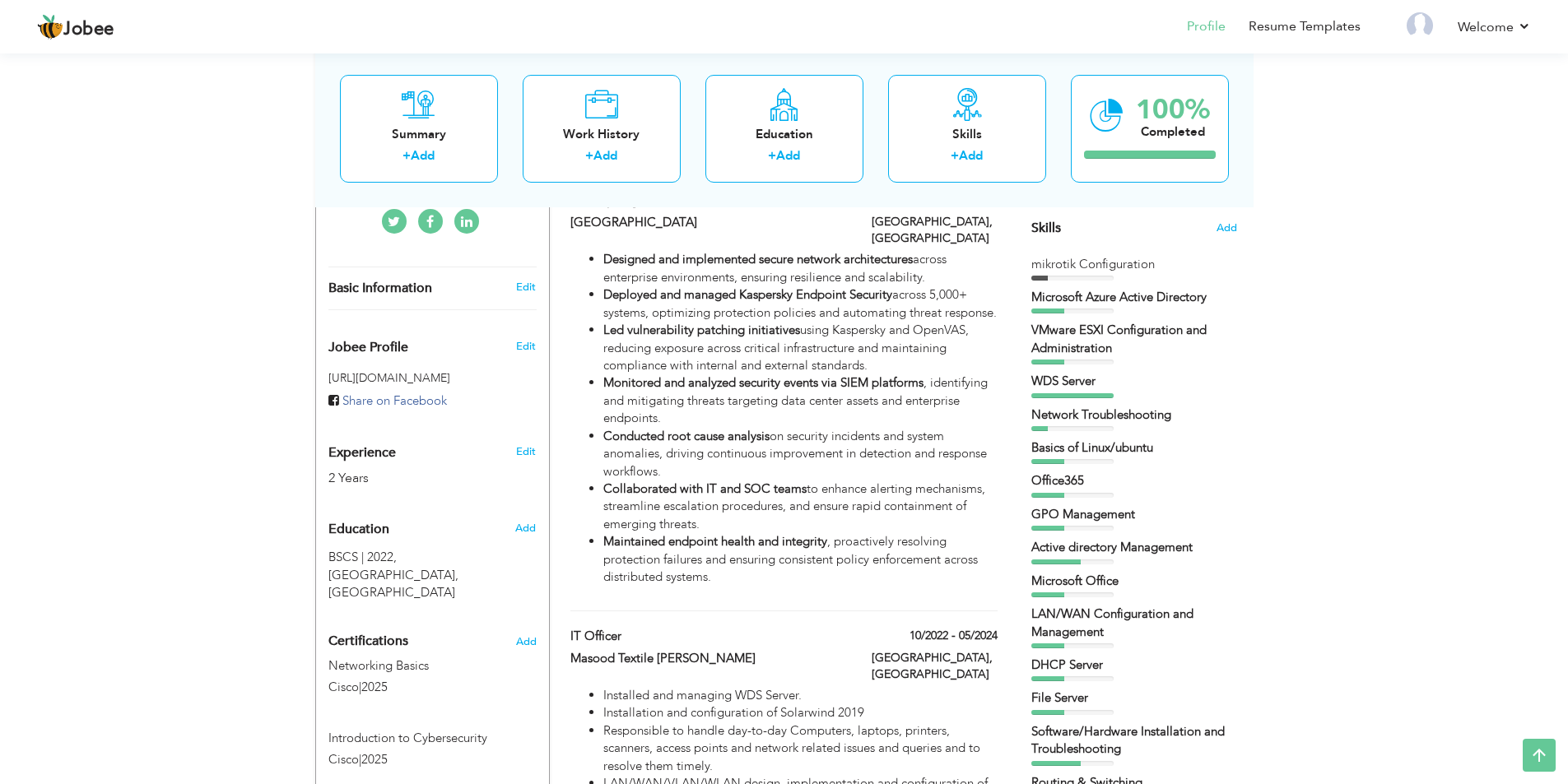
scroll to position [0, 0]
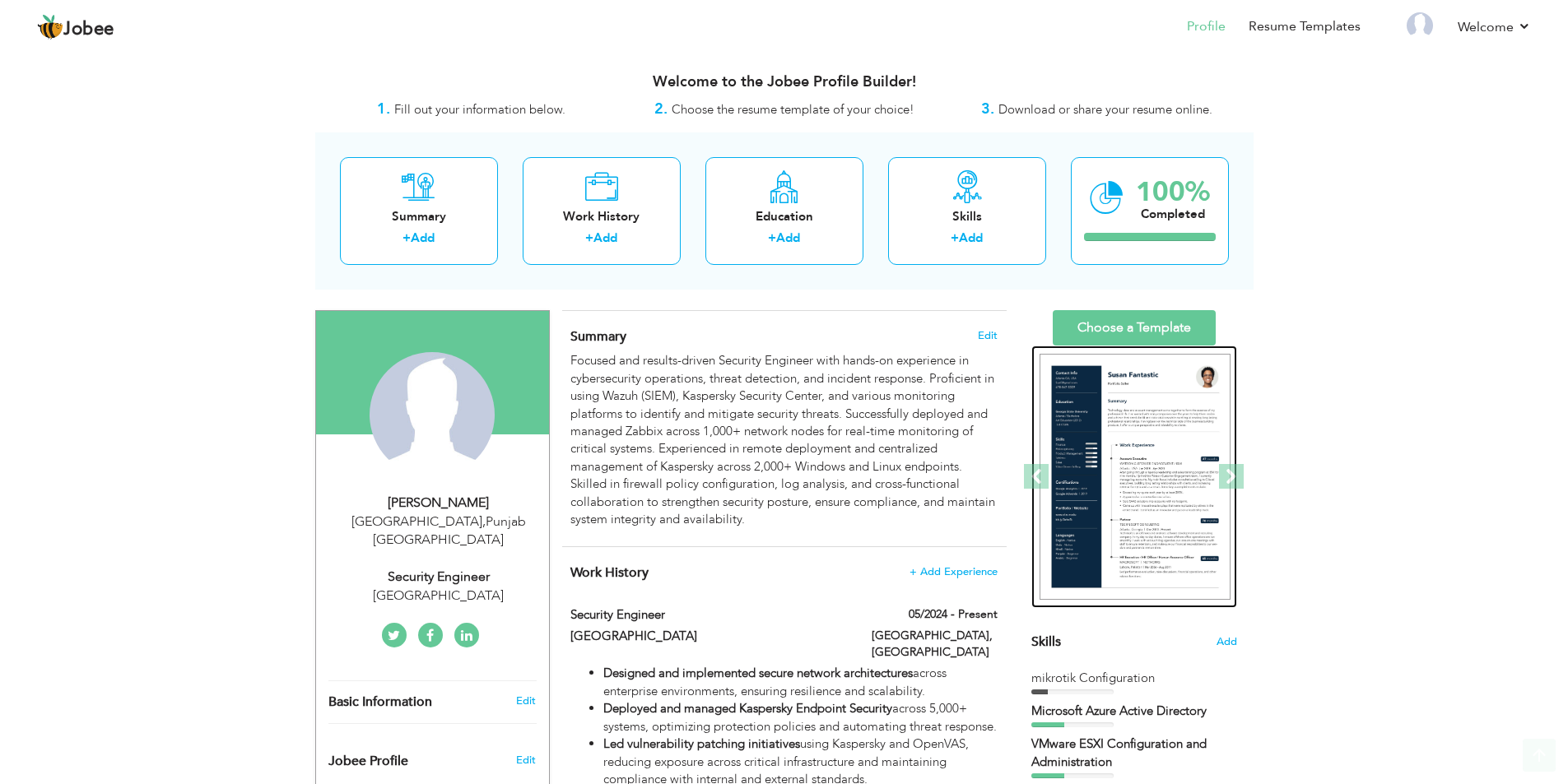
click at [1118, 411] on img at bounding box center [1136, 477] width 191 height 247
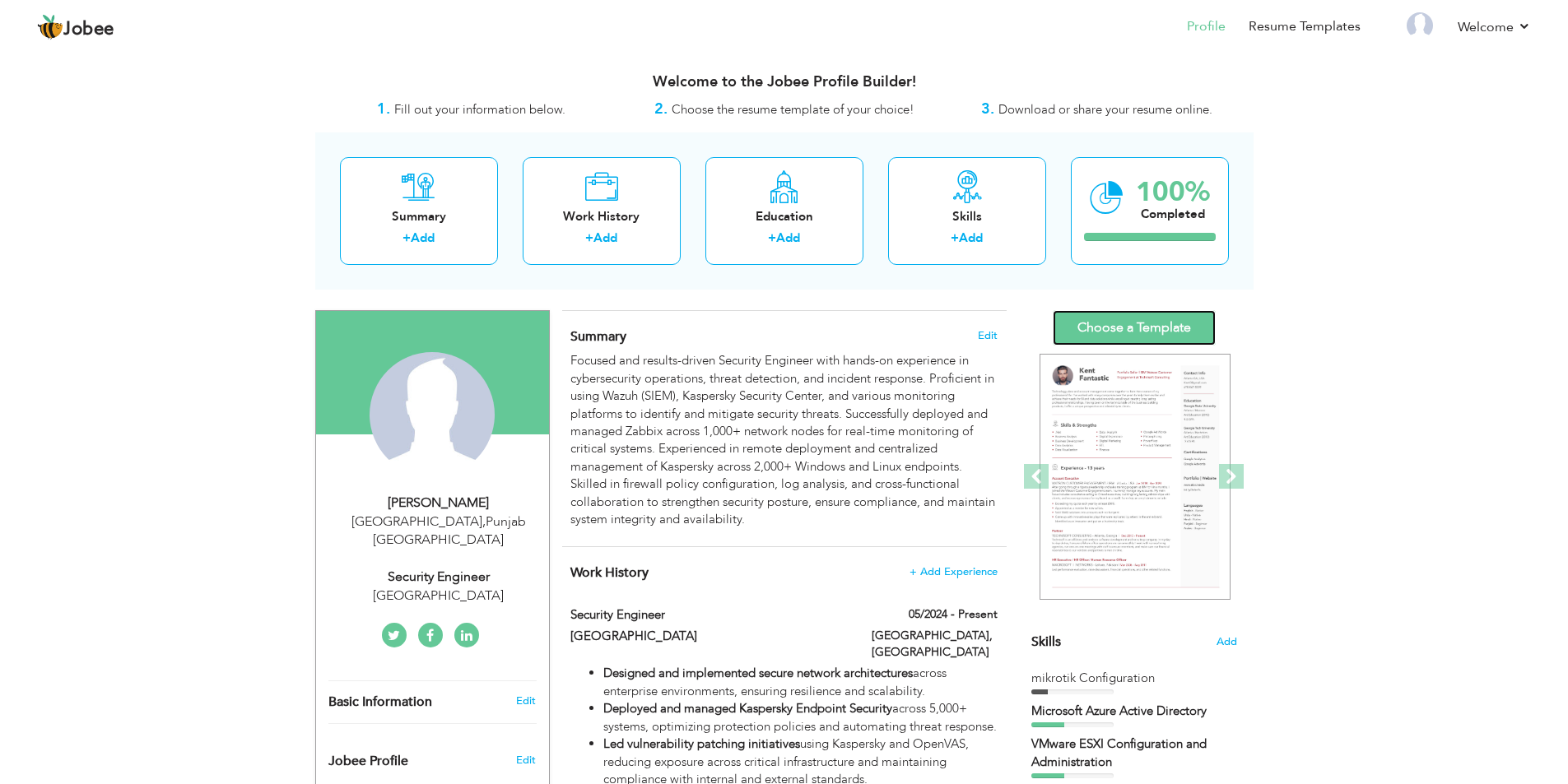
click at [1090, 334] on link "Choose a Template" at bounding box center [1134, 328] width 163 height 36
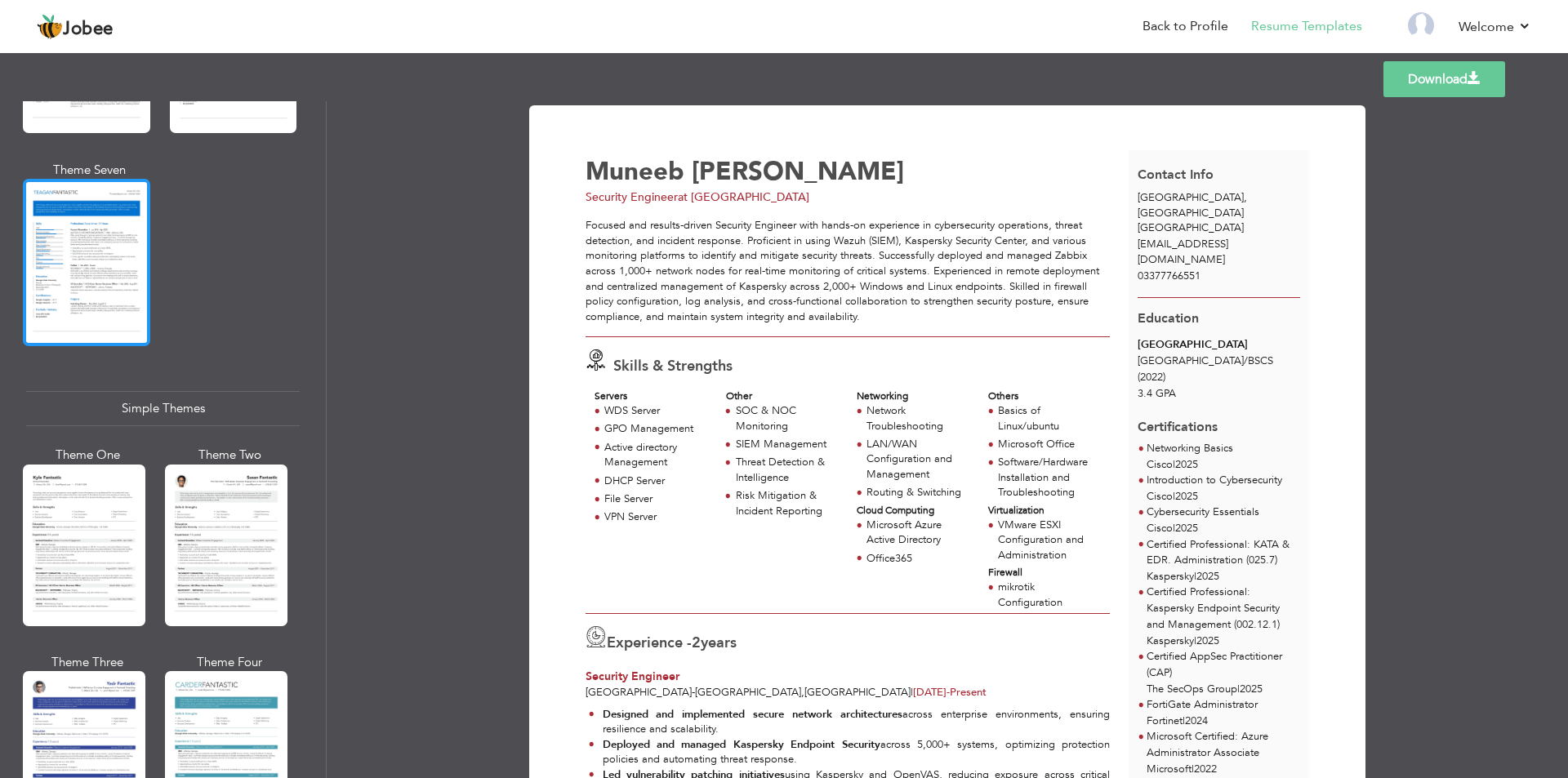
scroll to position [2613, 0]
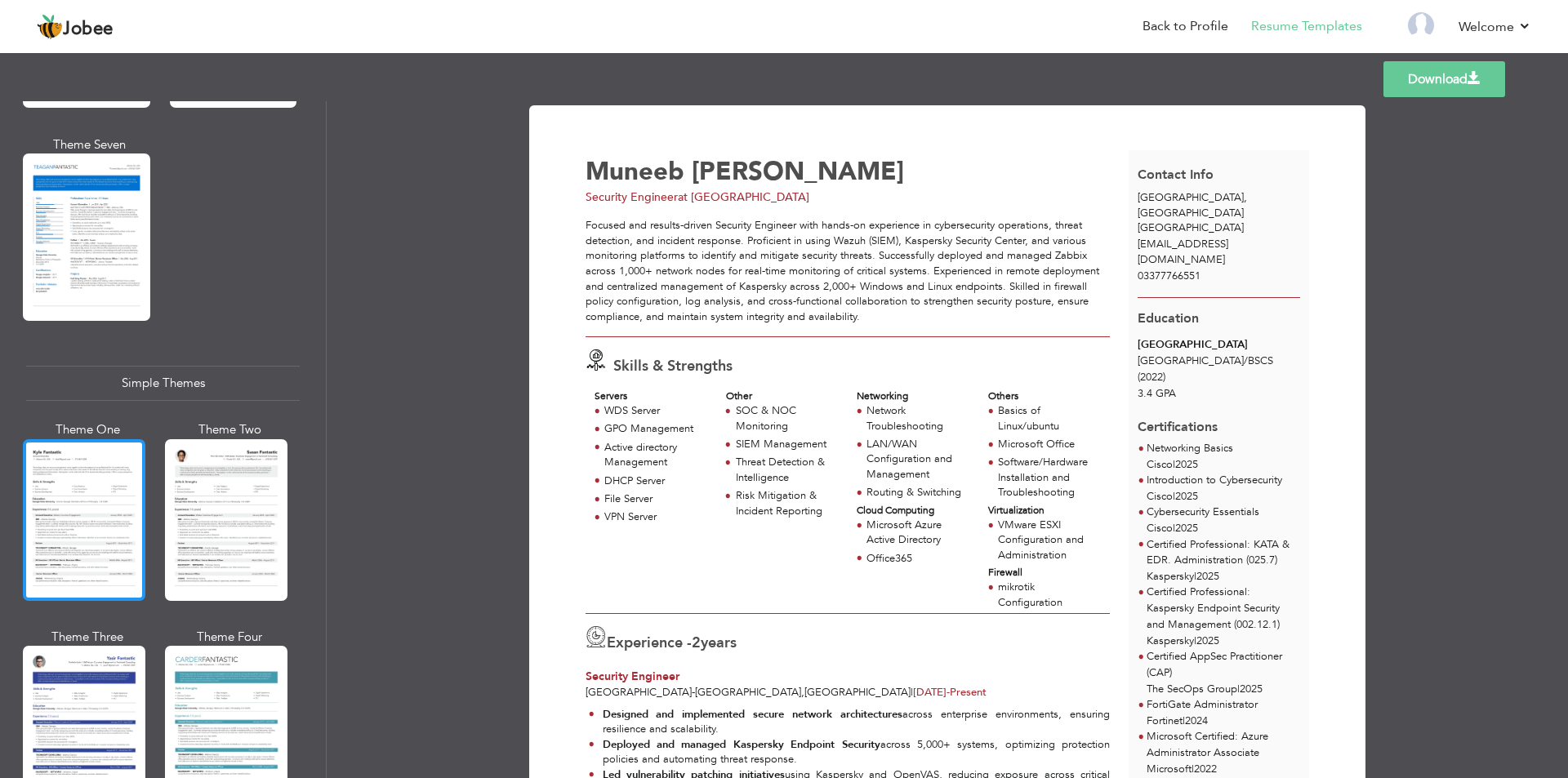
click at [110, 486] on div at bounding box center [85, 519] width 123 height 161
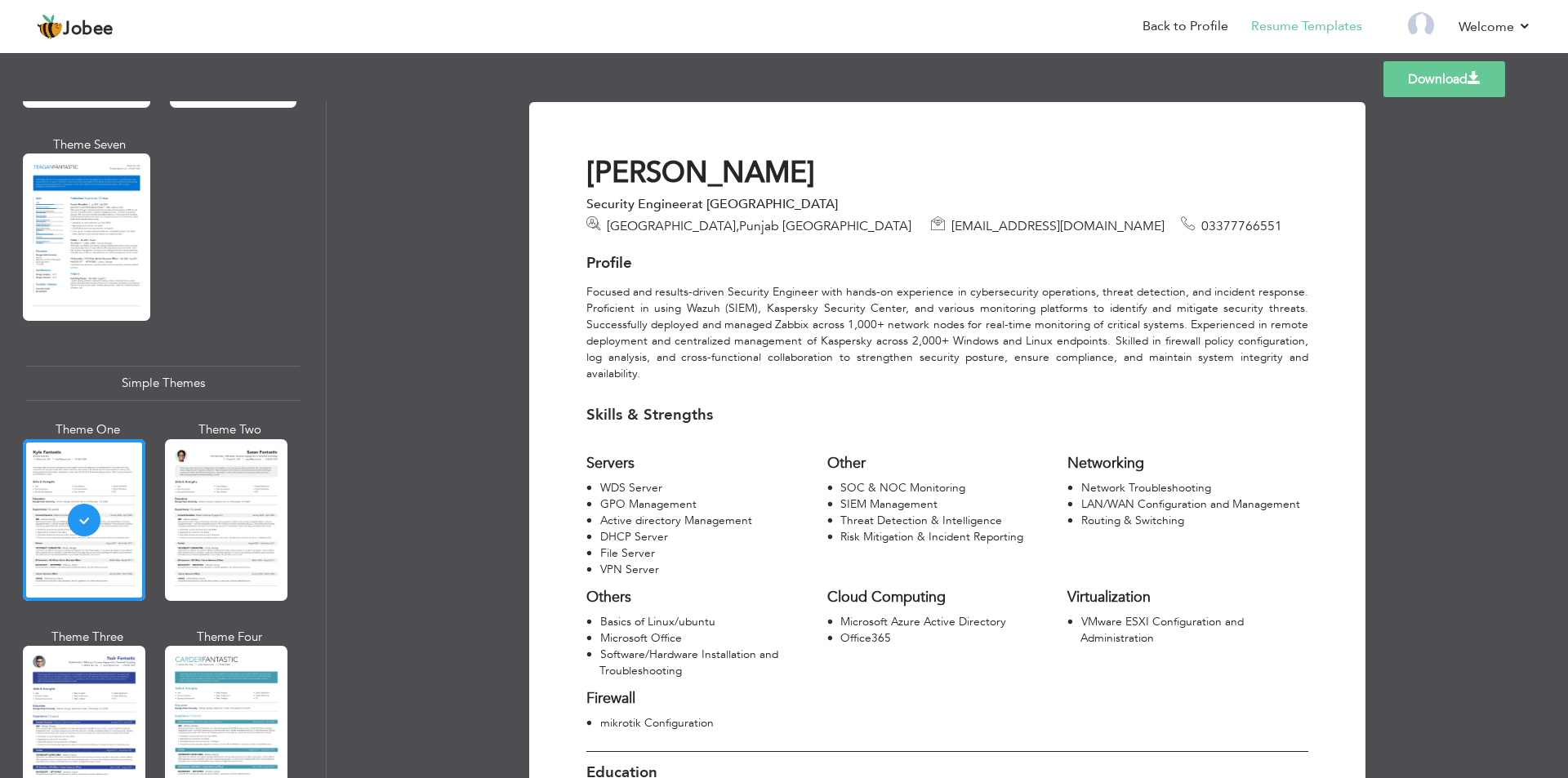
scroll to position [0, 0]
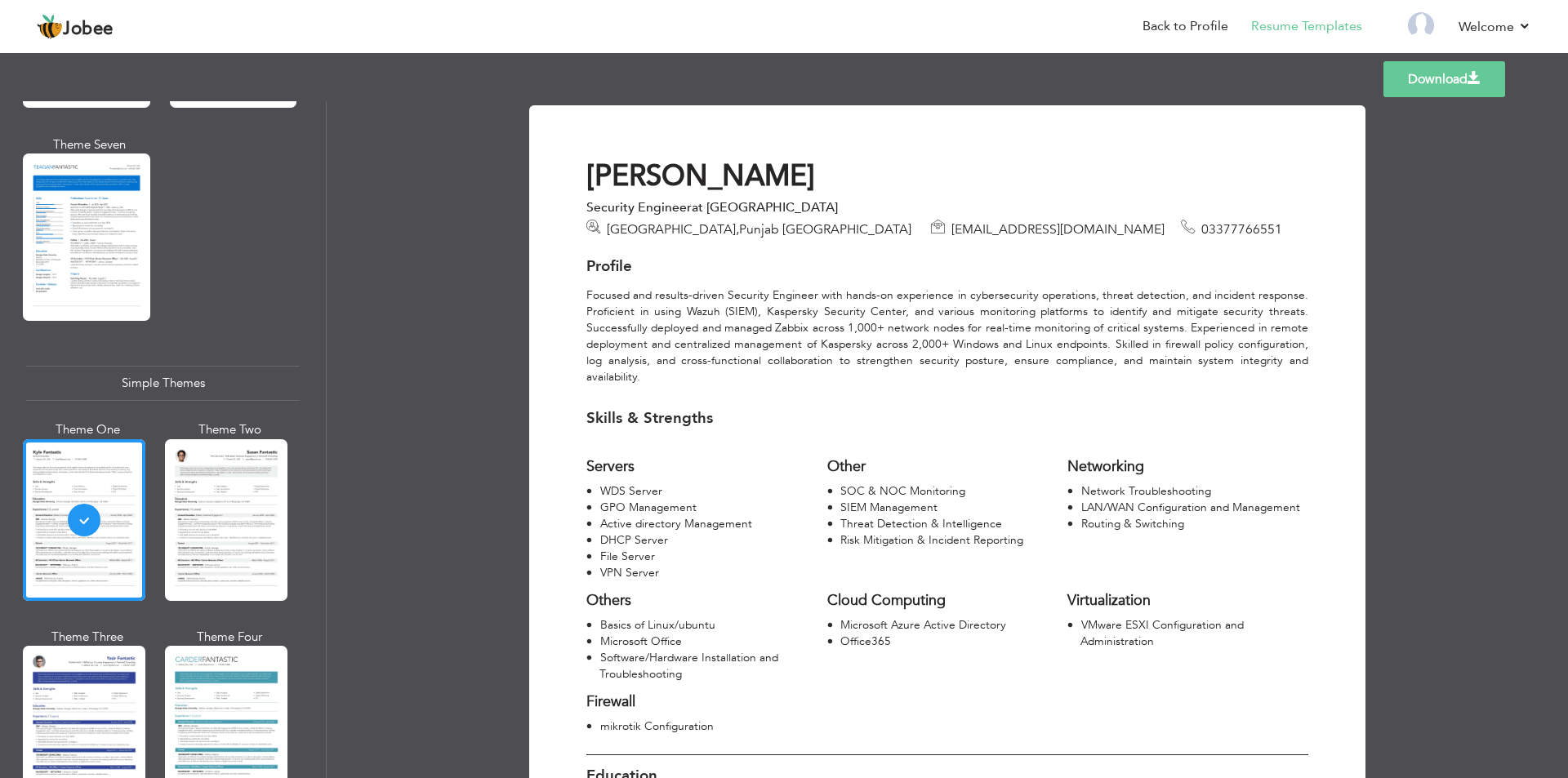
click at [1447, 74] on link "Download" at bounding box center [1445, 79] width 122 height 36
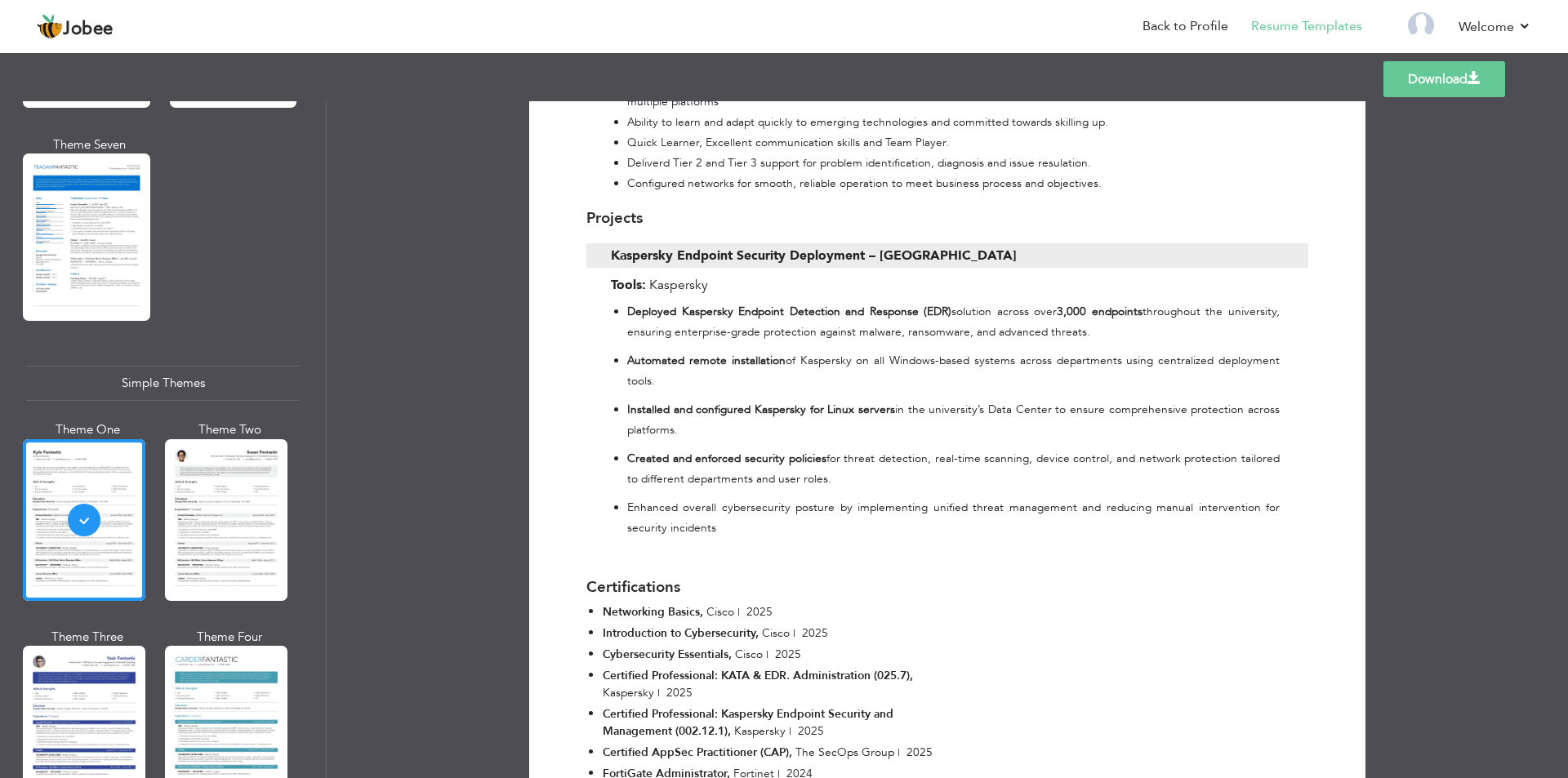
scroll to position [1799, 0]
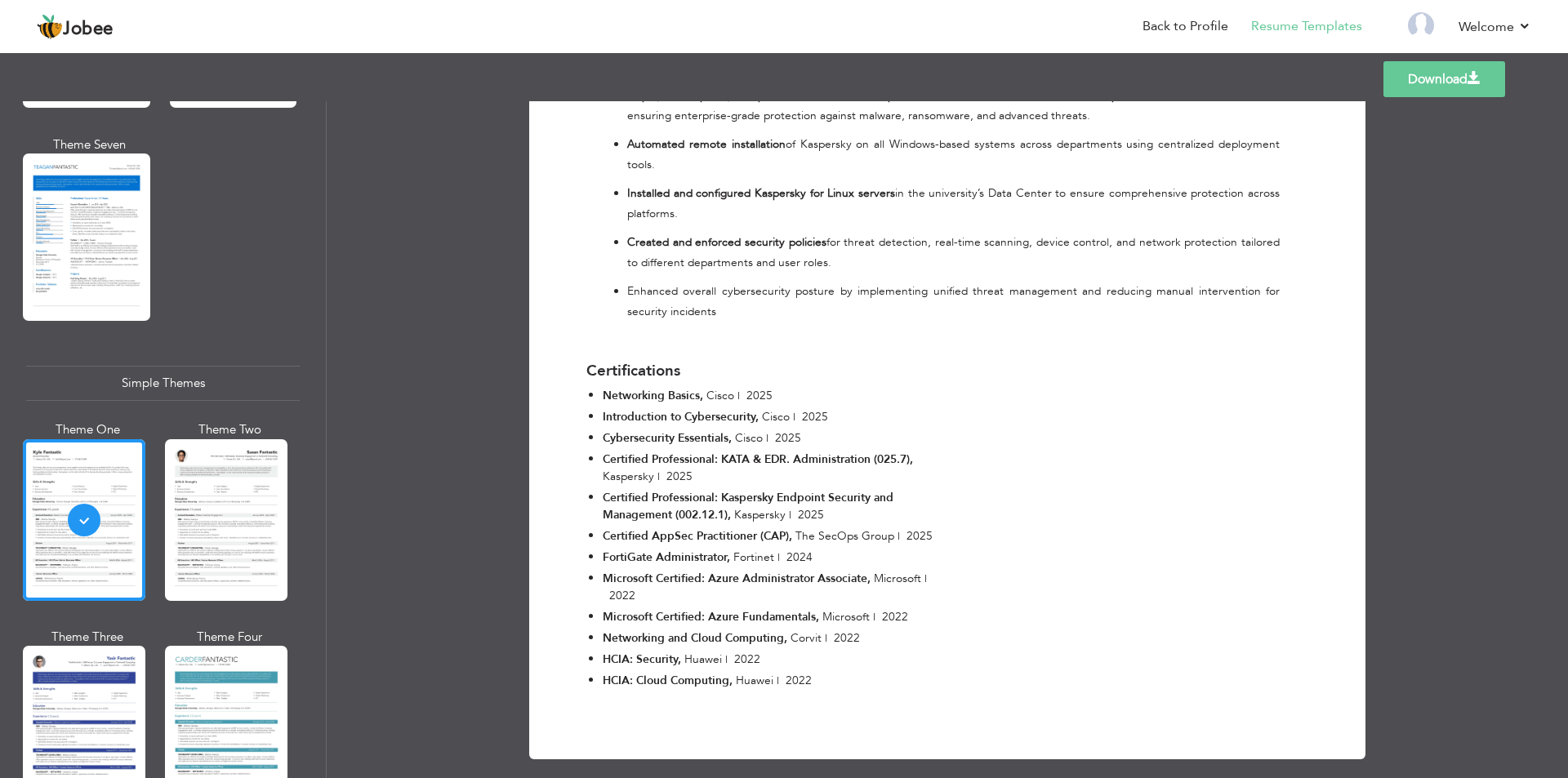
click at [1462, 90] on link "Download" at bounding box center [1445, 79] width 122 height 36
